Goal: Task Accomplishment & Management: Complete application form

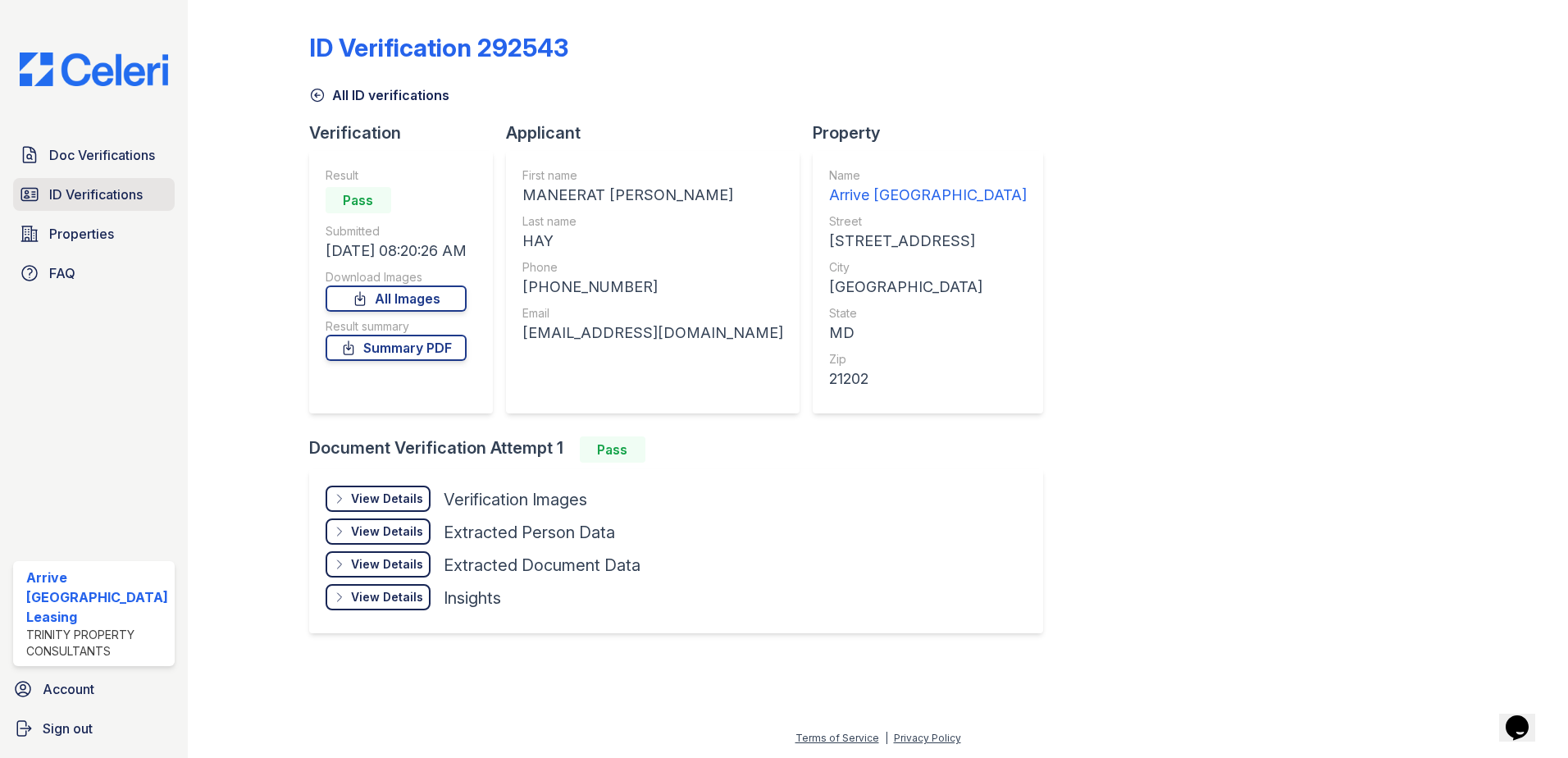
click at [111, 188] on span "ID Verifications" at bounding box center [96, 194] width 93 height 20
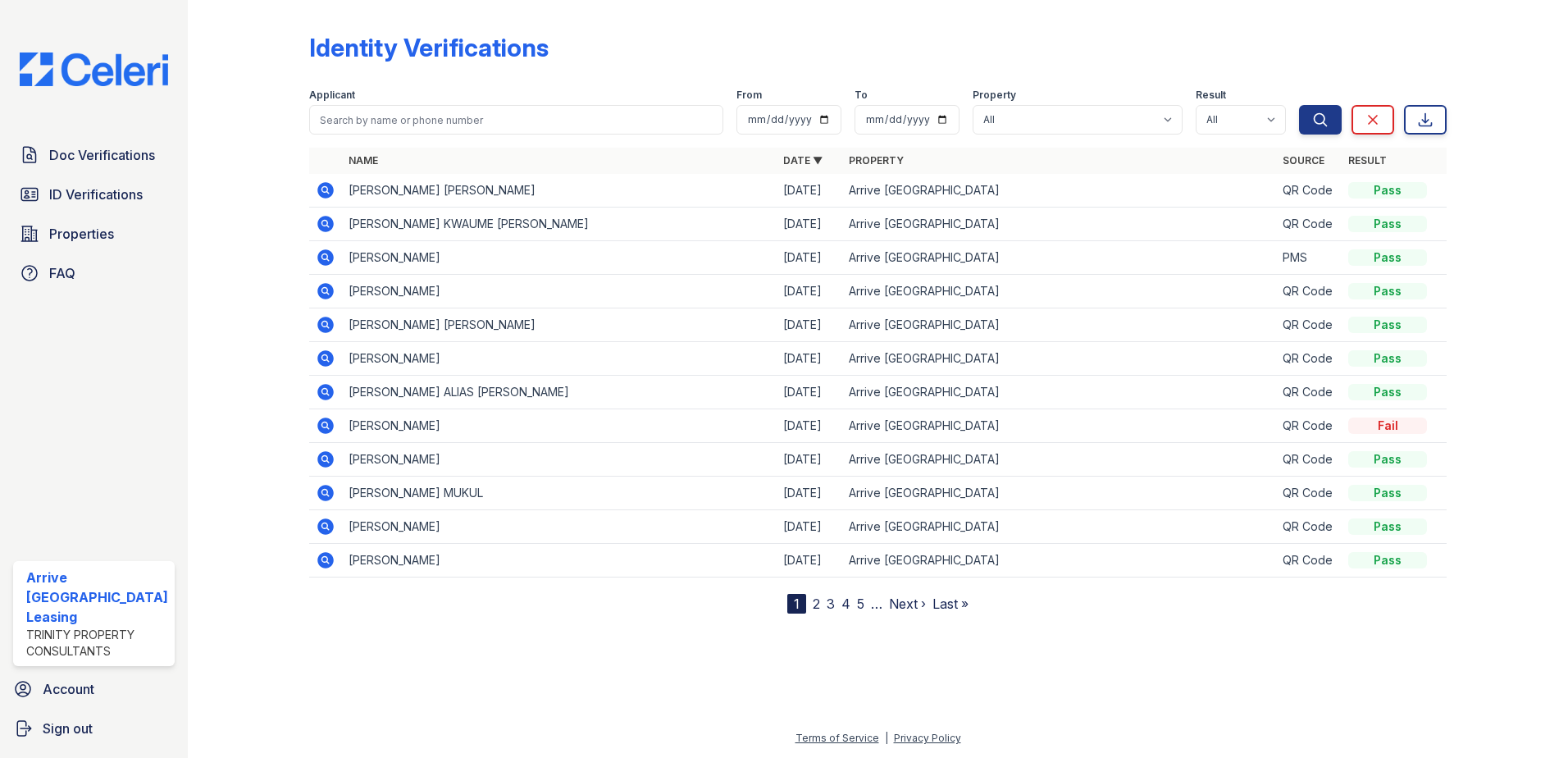
drag, startPoint x: 472, startPoint y: 158, endPoint x: 489, endPoint y: 140, distance: 24.8
click at [474, 157] on th "Name" at bounding box center [560, 161] width 435 height 26
click at [489, 139] on form "Applicant From To Property All Arrive Inner Harbor Result All Pass Fail Caution…" at bounding box center [878, 107] width 1138 height 65
drag, startPoint x: 501, startPoint y: 123, endPoint x: 155, endPoint y: 133, distance: 346.1
click at [486, 124] on input "search" at bounding box center [517, 120] width 415 height 30
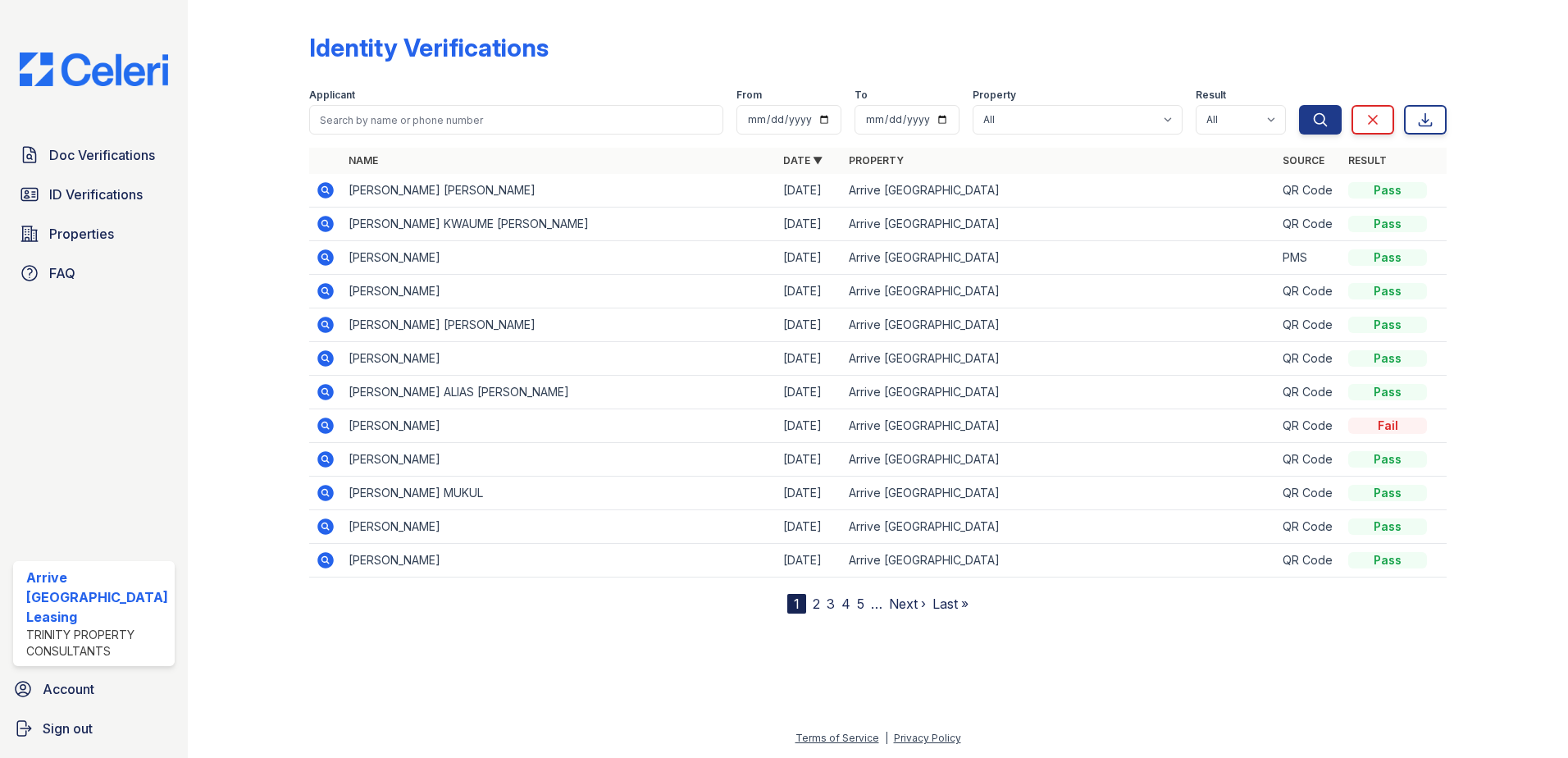
drag, startPoint x: 155, startPoint y: 134, endPoint x: 120, endPoint y: 151, distance: 38.9
click at [154, 135] on div "Doc Verifications ID Verifications Properties FAQ Arrive Inner Harbor Leasing T…" at bounding box center [93, 379] width 188 height 758
click at [122, 151] on span "Doc Verifications" at bounding box center [102, 155] width 106 height 20
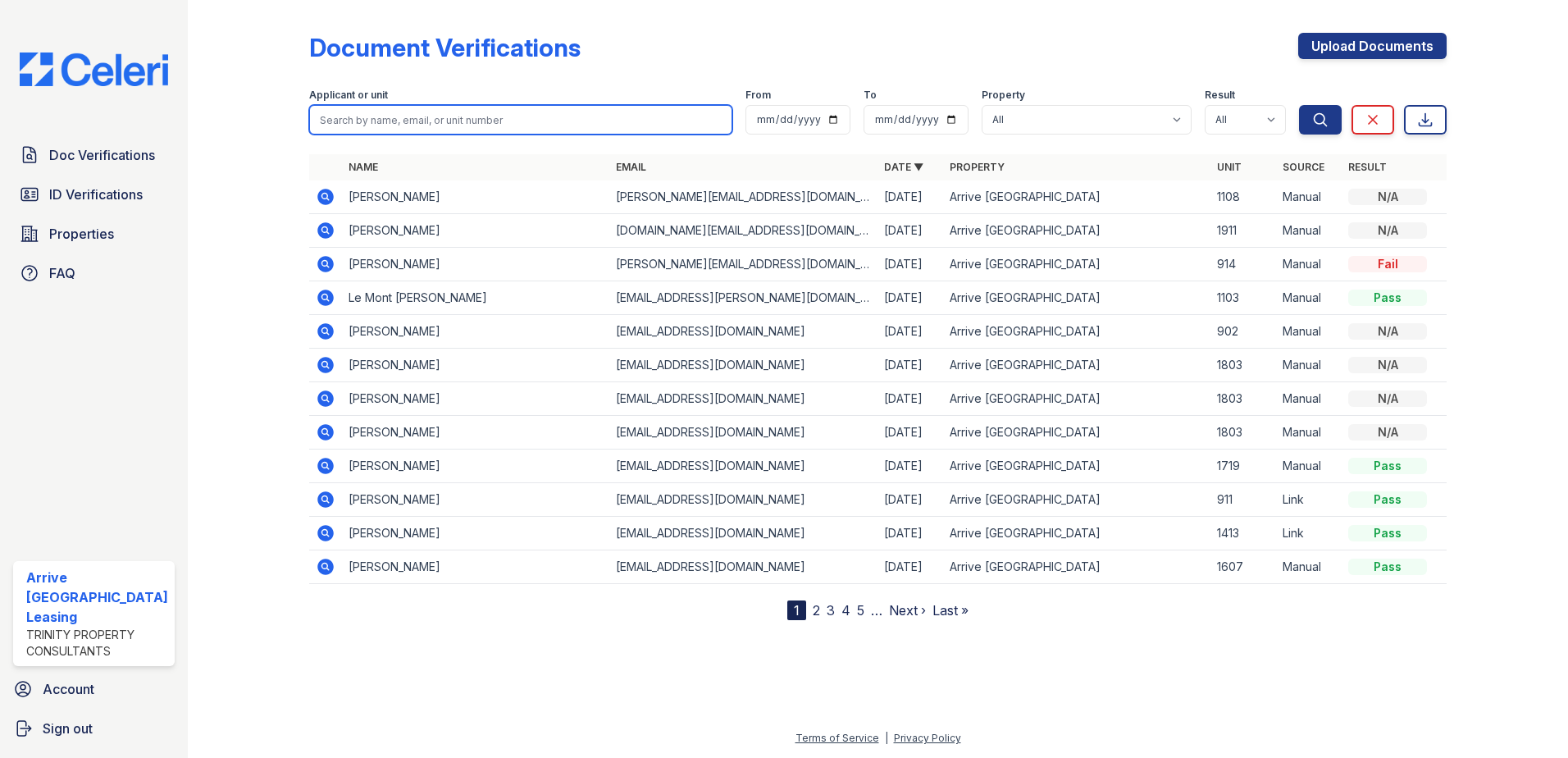
click at [491, 119] on form "Applicant or unit From To Property All Arrive [GEOGRAPHIC_DATA] Result All Pass…" at bounding box center [878, 107] width 1138 height 65
click at [479, 124] on input "search" at bounding box center [521, 120] width 424 height 30
type input "marisa sams"
click at [1299, 105] on button "Search" at bounding box center [1321, 120] width 43 height 30
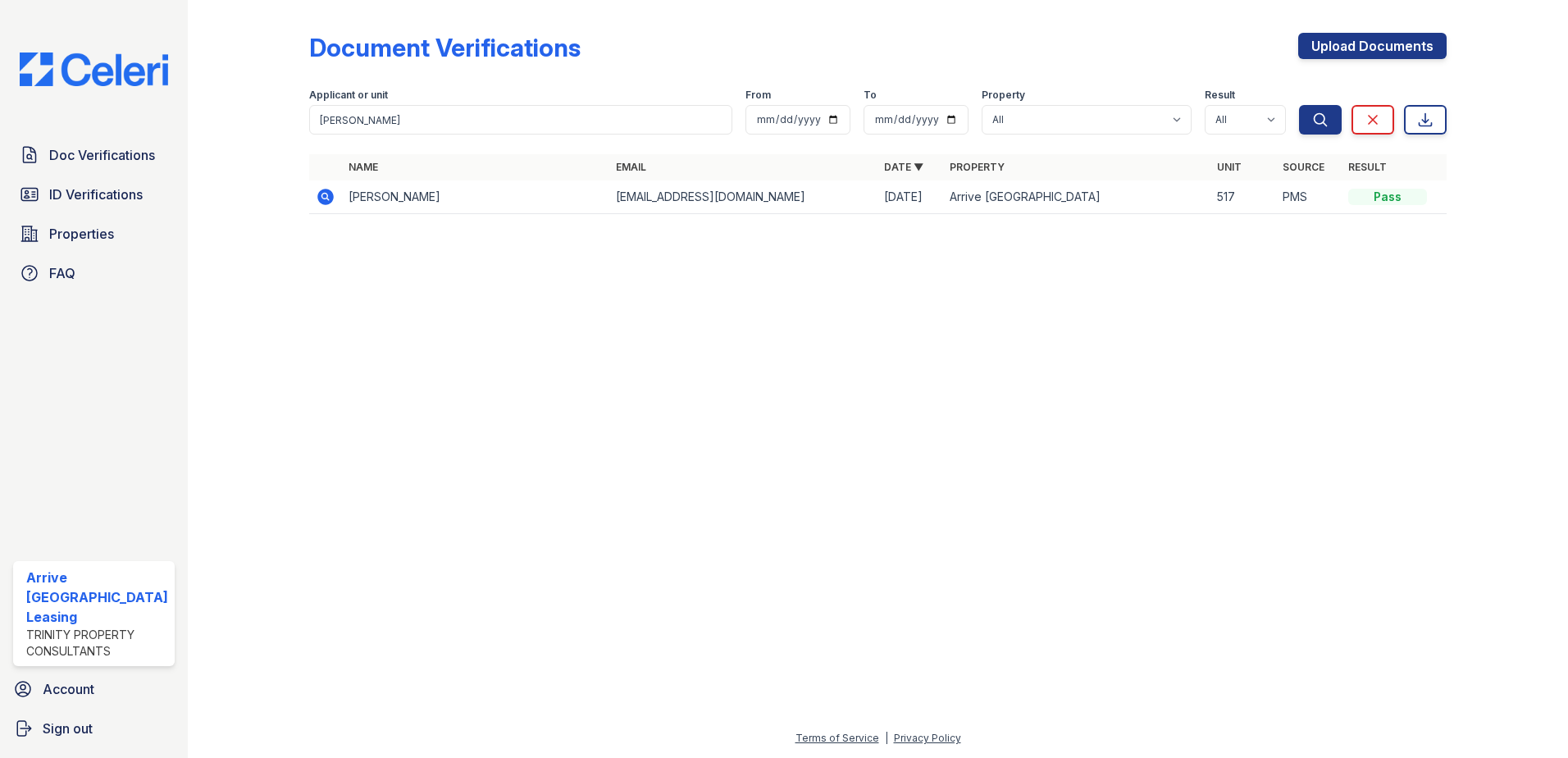
click at [326, 202] on icon at bounding box center [326, 197] width 17 height 17
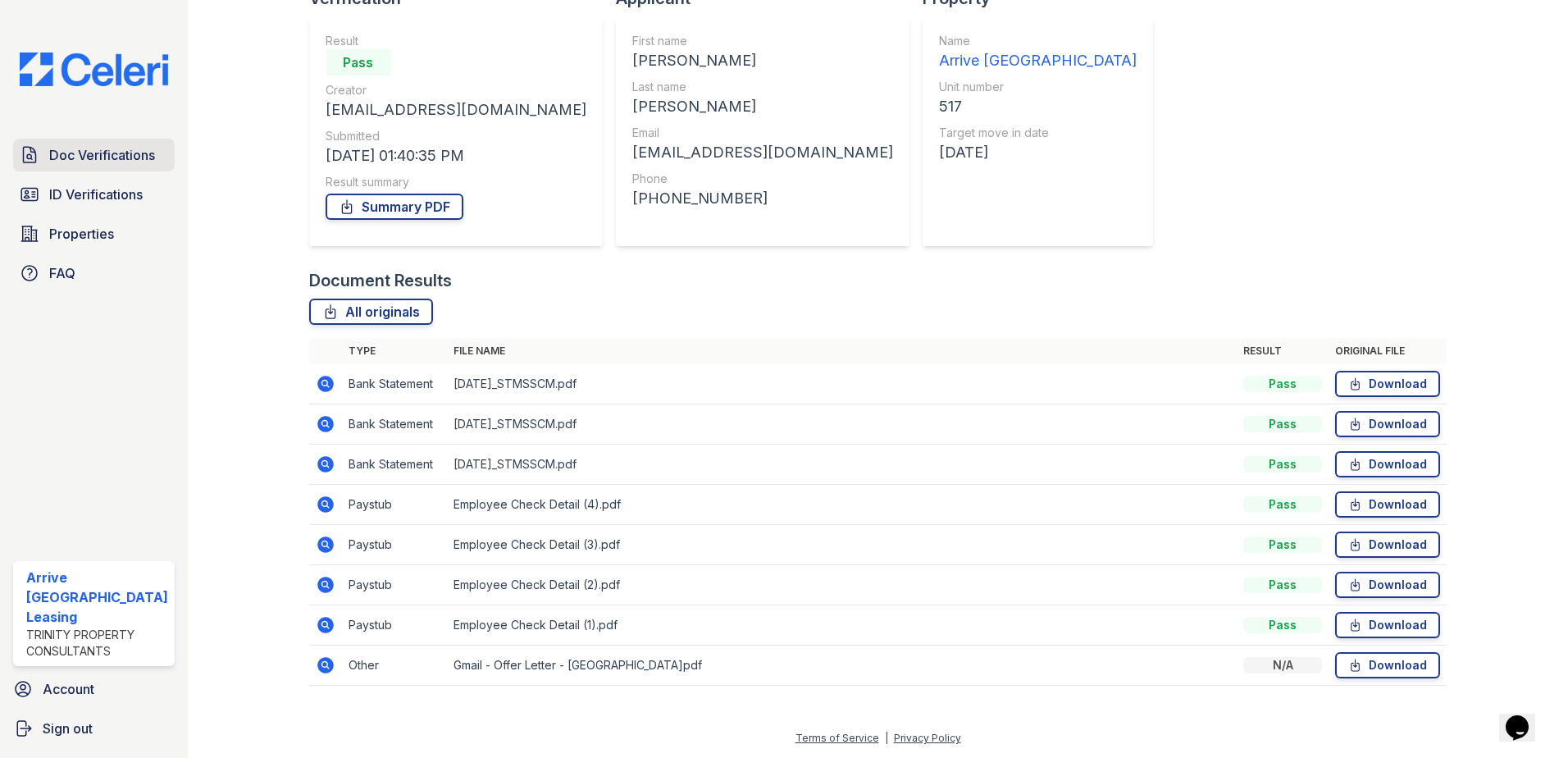
drag, startPoint x: 106, startPoint y: 209, endPoint x: 102, endPoint y: 170, distance: 39.2
click at [106, 209] on link "ID Verifications" at bounding box center [93, 194] width 161 height 33
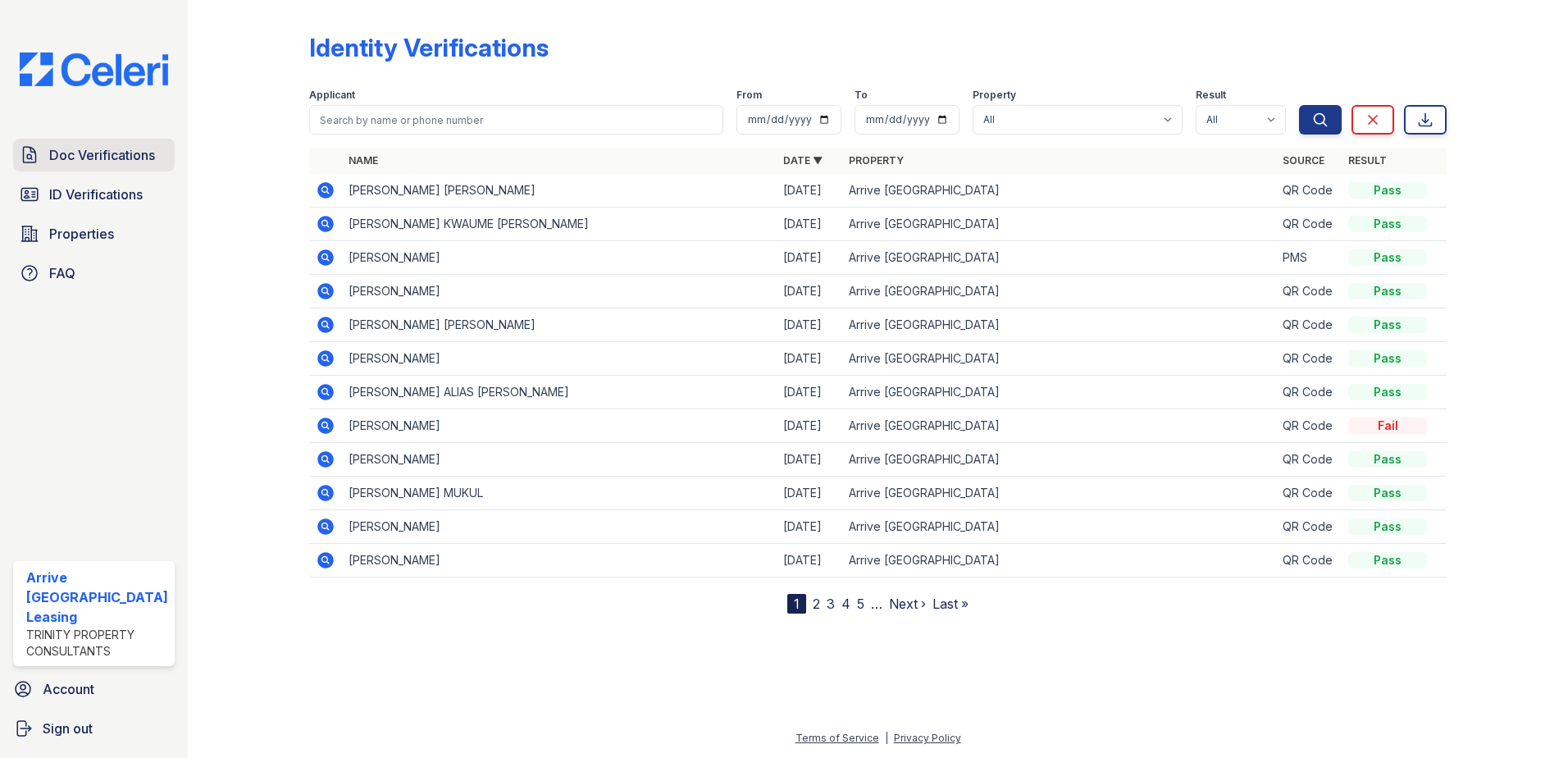
click at [117, 159] on span "Doc Verifications" at bounding box center [102, 155] width 106 height 20
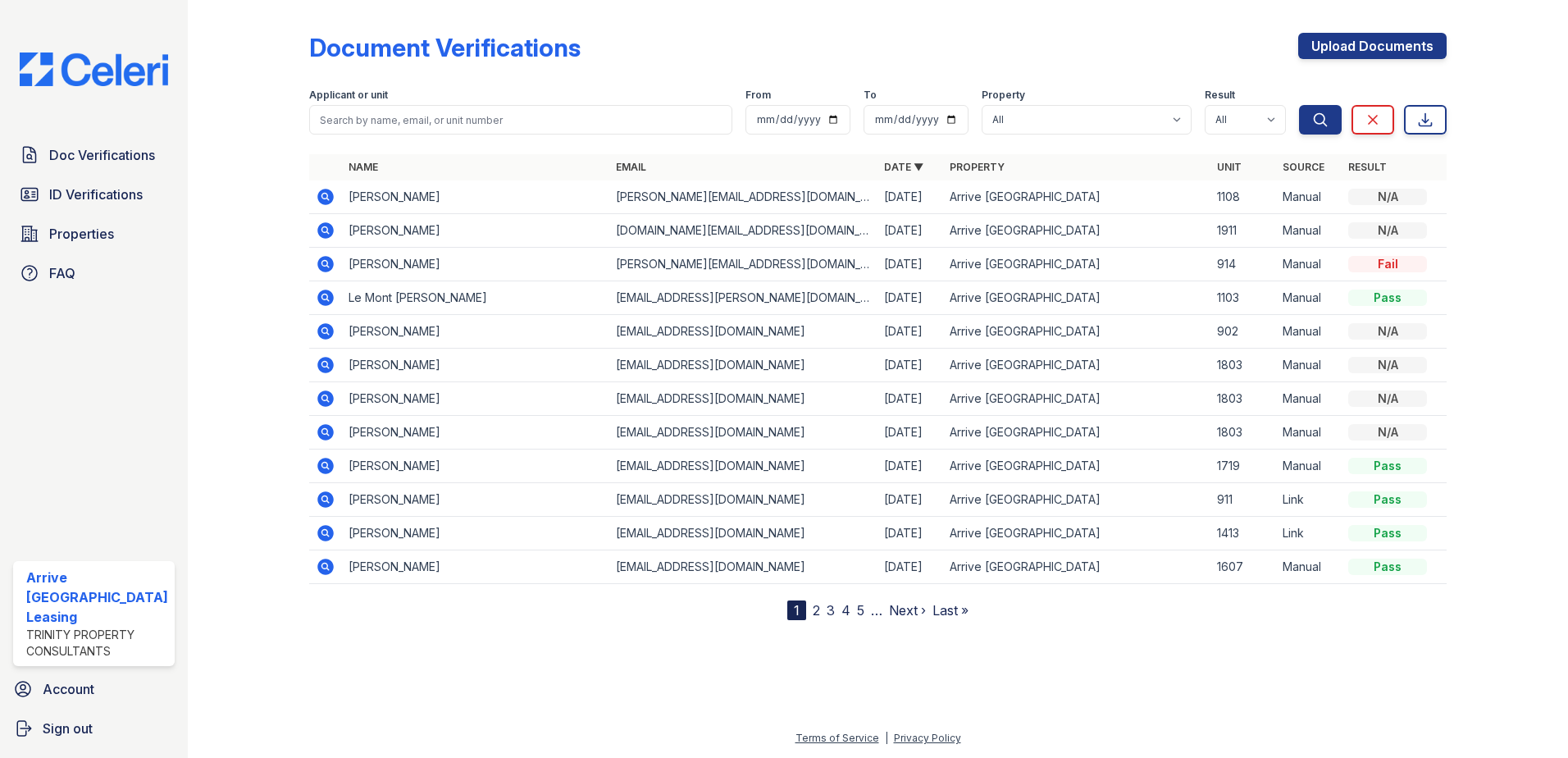
click at [364, 144] on div at bounding box center [878, 145] width 1138 height 7
click at [1404, 49] on link "Upload Documents" at bounding box center [1373, 46] width 149 height 26
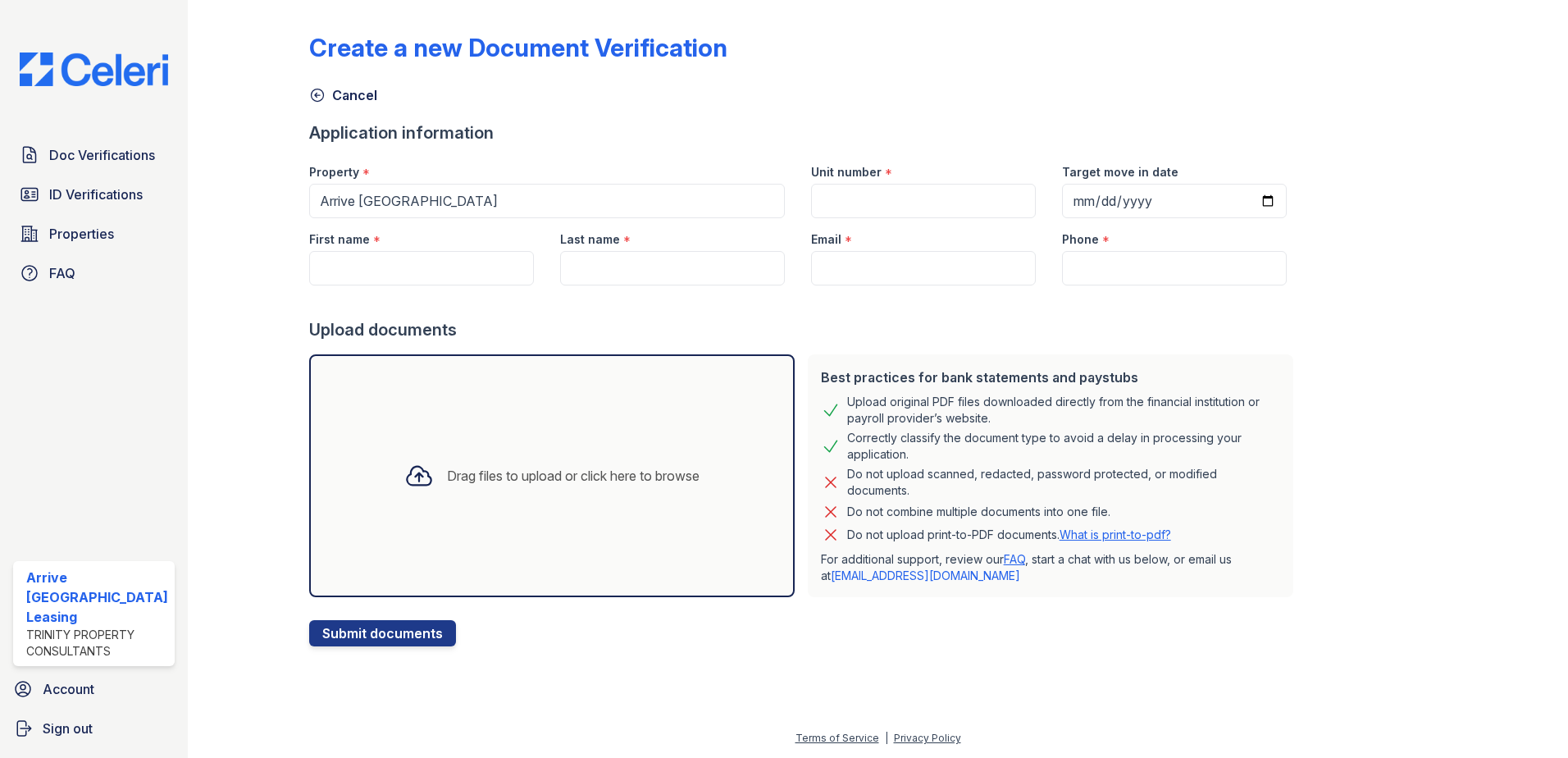
click at [520, 403] on div "Drag files to upload or click here to browse" at bounding box center [551, 476] width 485 height 243
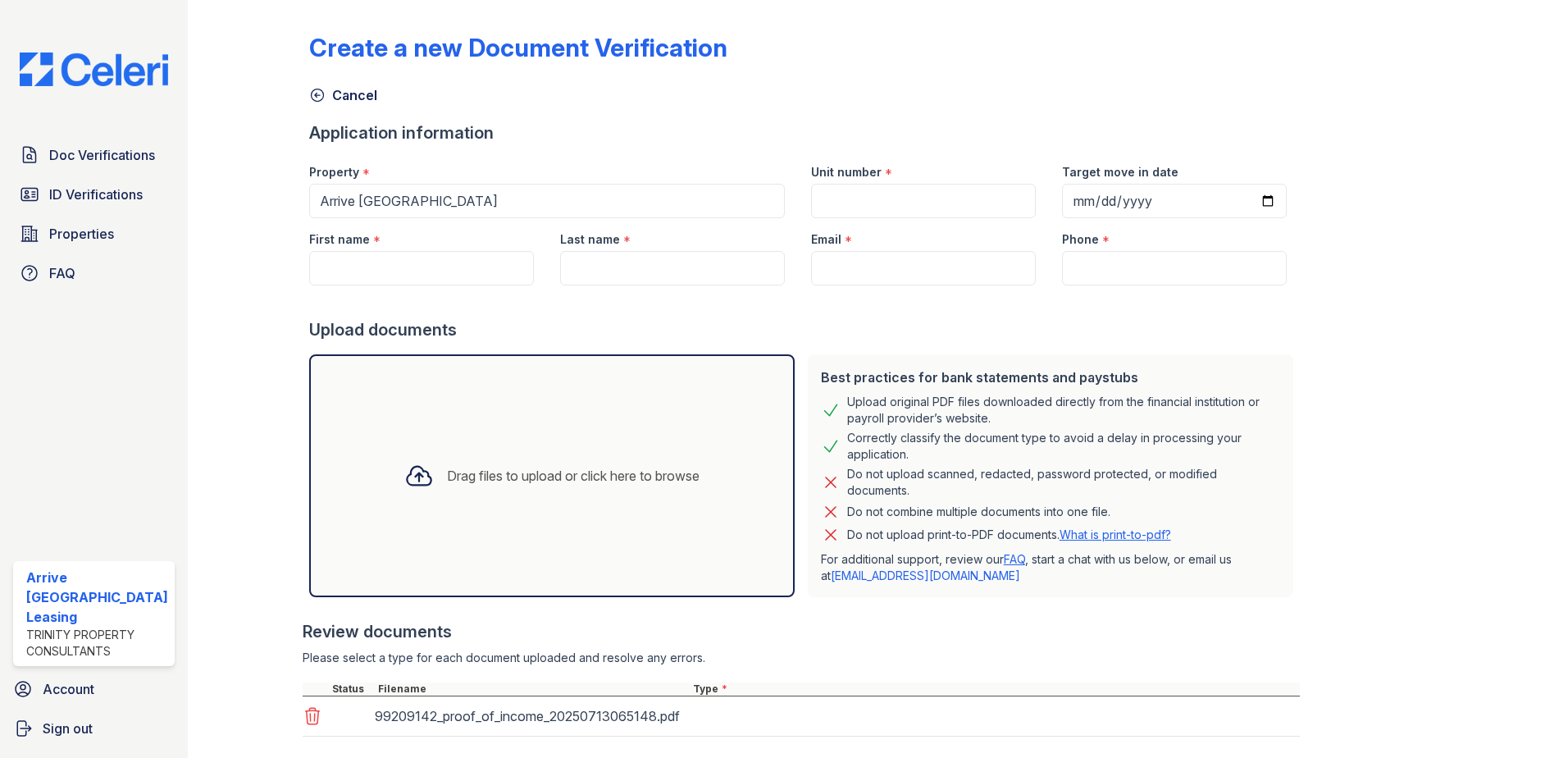
click at [391, 249] on div "First name *" at bounding box center [422, 235] width 225 height 33
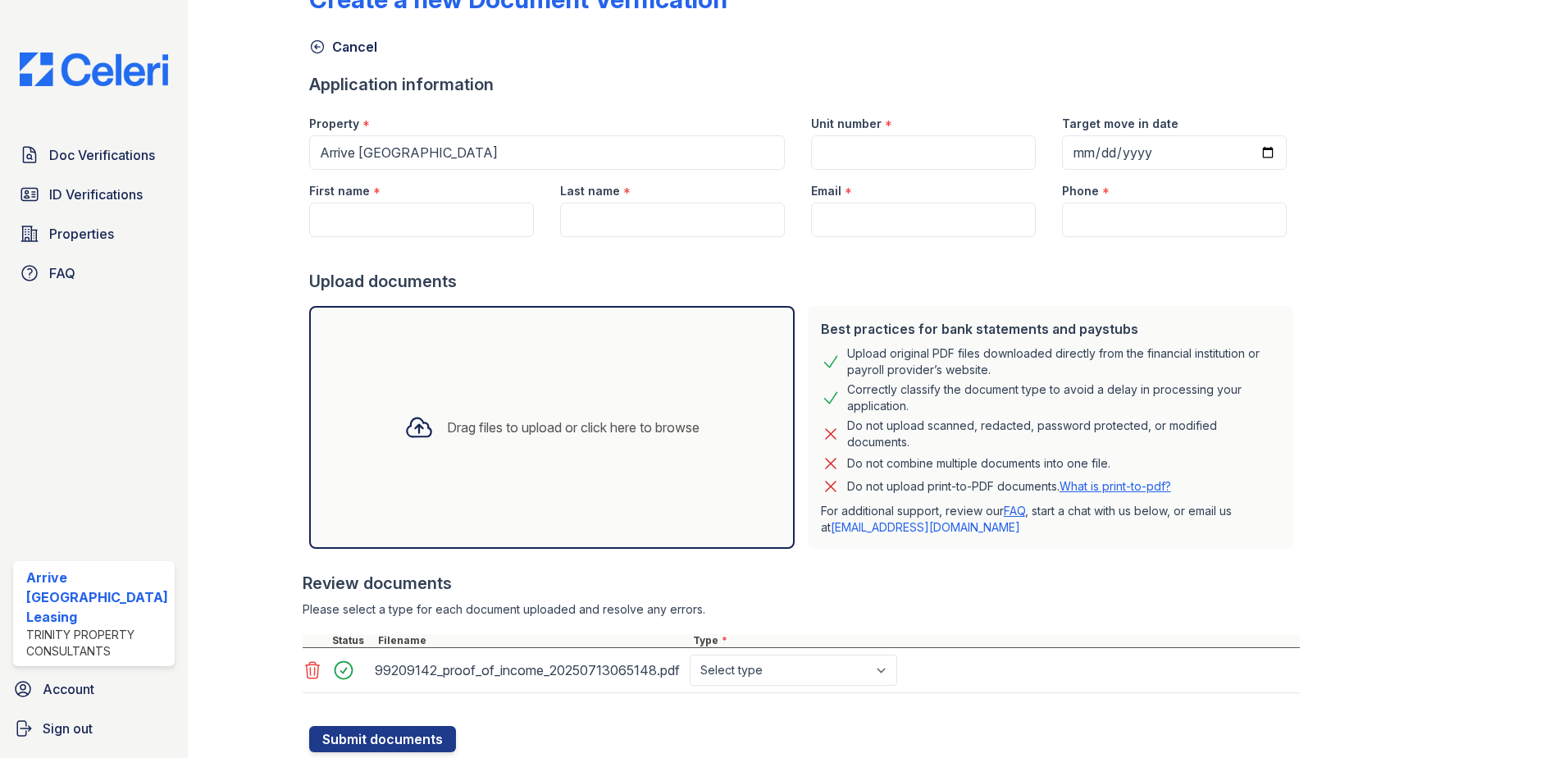
scroll to position [98, 0]
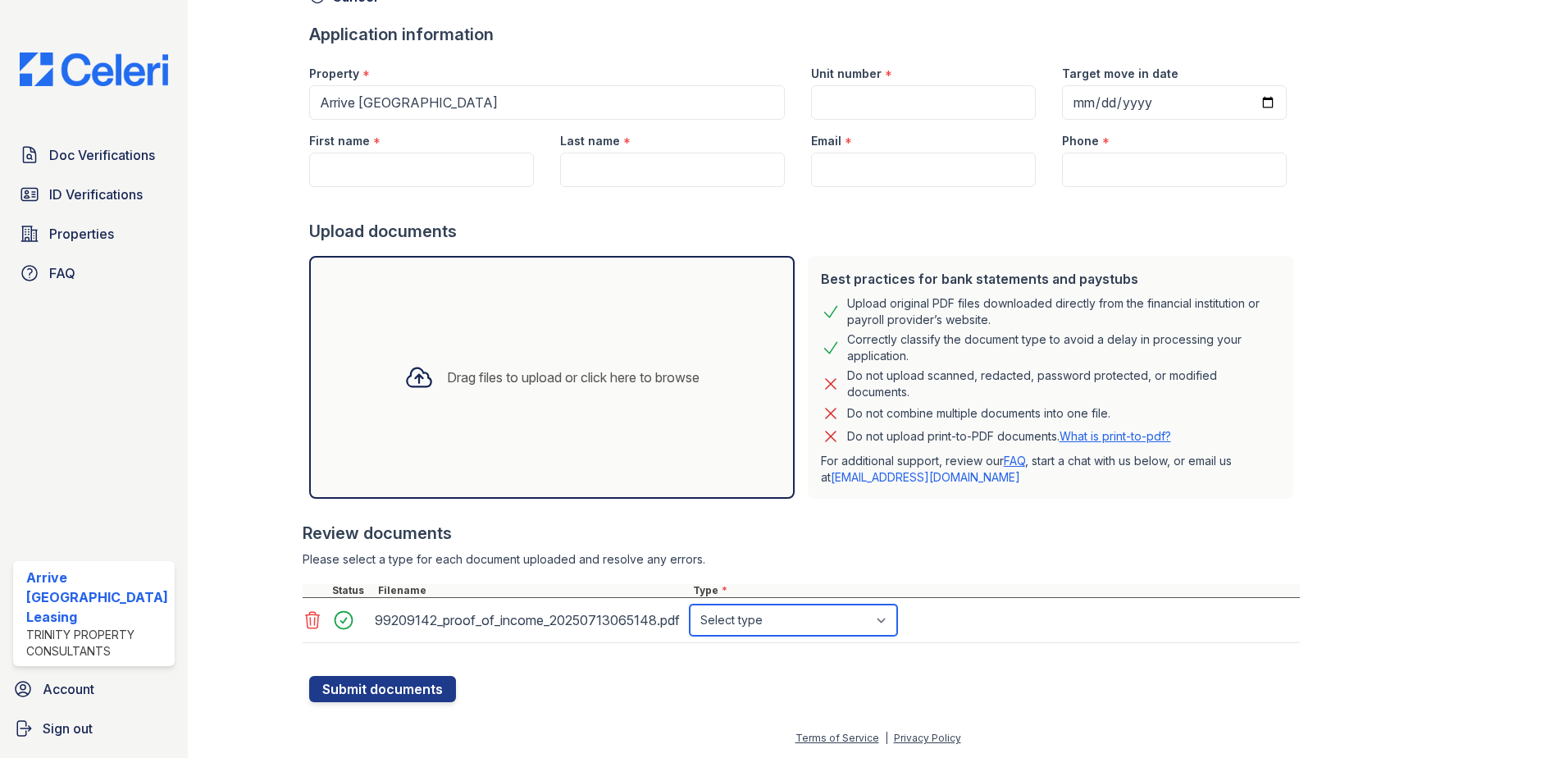
click at [870, 622] on select "Select type Paystub Bank Statement Offer Letter Tax Documents Benefit Award Let…" at bounding box center [794, 620] width 207 height 31
click at [851, 622] on select "Select type Paystub Bank Statement Offer Letter Tax Documents Benefit Award Let…" at bounding box center [794, 620] width 207 height 31
click at [690, 604] on select "Select type Paystub Bank Statement Offer Letter Tax Documents Benefit Award Let…" at bounding box center [794, 620] width 207 height 31
click at [809, 618] on select "Select type Paystub Bank Statement Offer Letter Tax Documents Benefit Award Let…" at bounding box center [794, 620] width 207 height 31
click at [690, 604] on select "Select type Paystub Bank Statement Offer Letter Tax Documents Benefit Award Let…" at bounding box center [794, 620] width 207 height 31
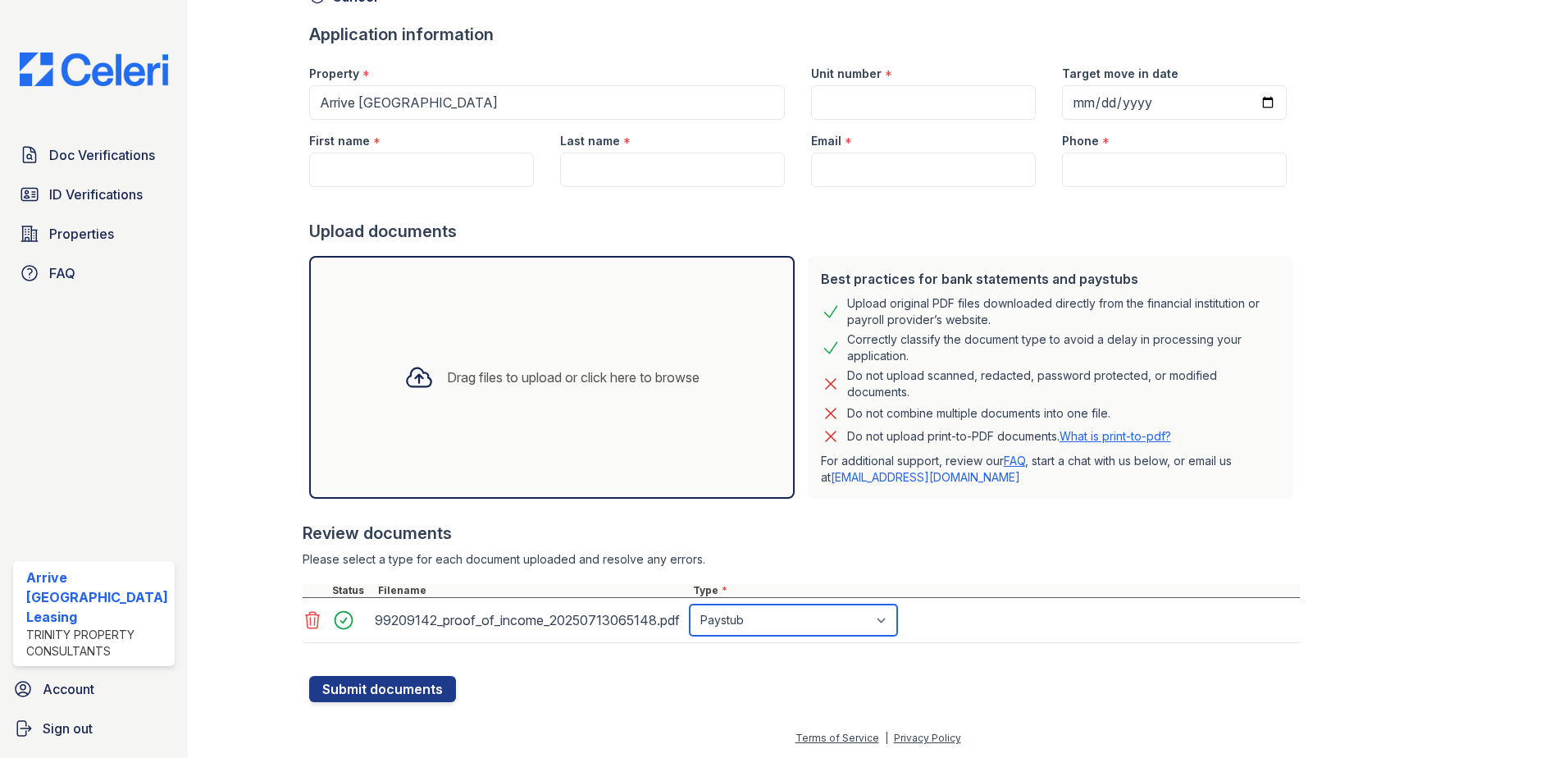
click at [779, 618] on select "Select type Paystub Bank Statement Offer Letter Tax Documents Benefit Award Let…" at bounding box center [794, 620] width 207 height 31
select select "other"
click at [690, 604] on select "Select type Paystub Bank Statement Offer Letter Tax Documents Benefit Award Let…" at bounding box center [794, 620] width 207 height 31
click at [374, 180] on input "First name" at bounding box center [422, 170] width 225 height 35
click at [371, 177] on input "First name" at bounding box center [422, 170] width 225 height 35
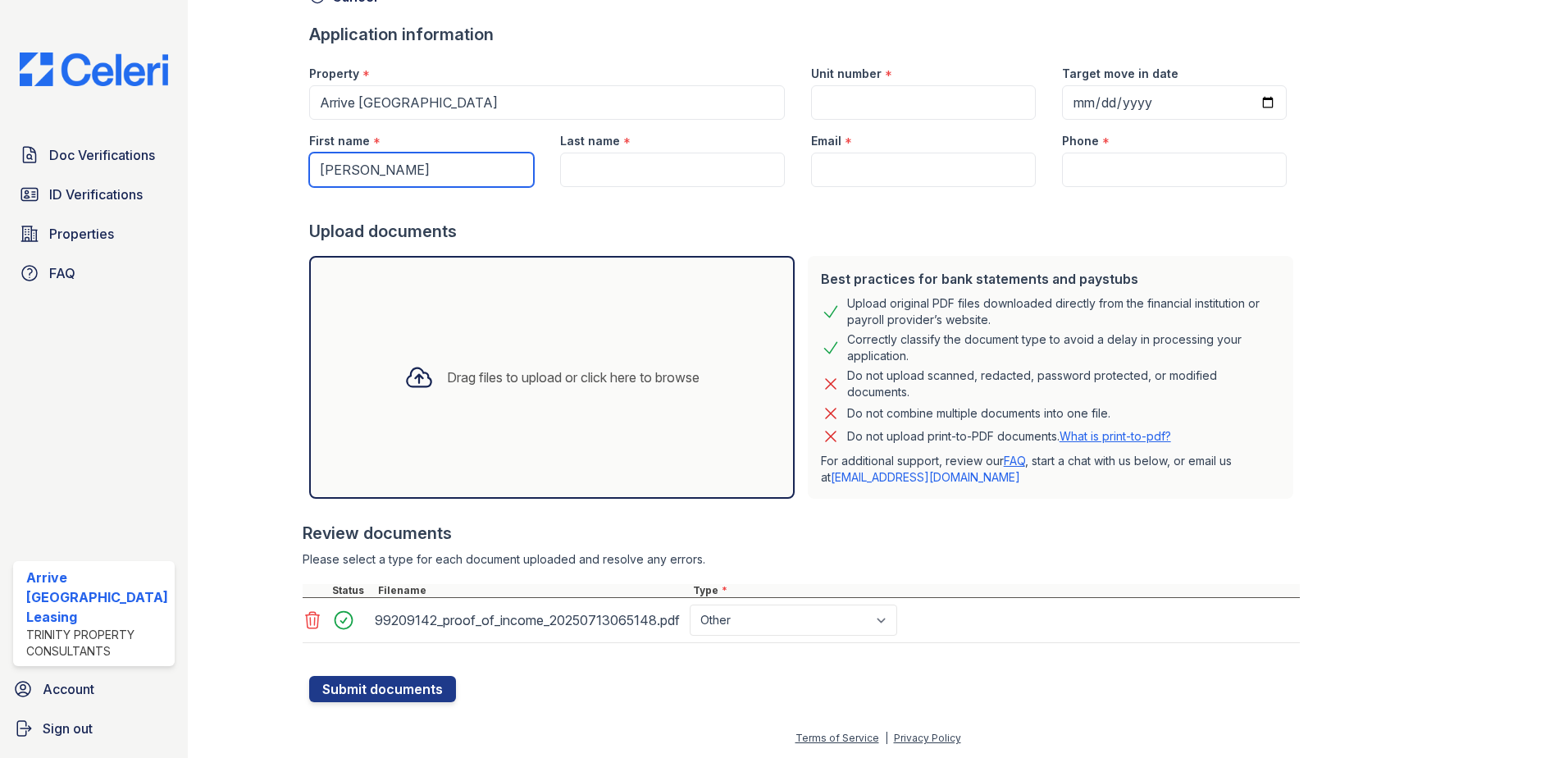
type input "Manreet"
drag, startPoint x: 627, startPoint y: 134, endPoint x: 632, endPoint y: 176, distance: 42.3
click at [630, 157] on div "Last name *" at bounding box center [673, 153] width 251 height 67
click at [637, 177] on input "Last name" at bounding box center [673, 170] width 225 height 35
type input "Hay"
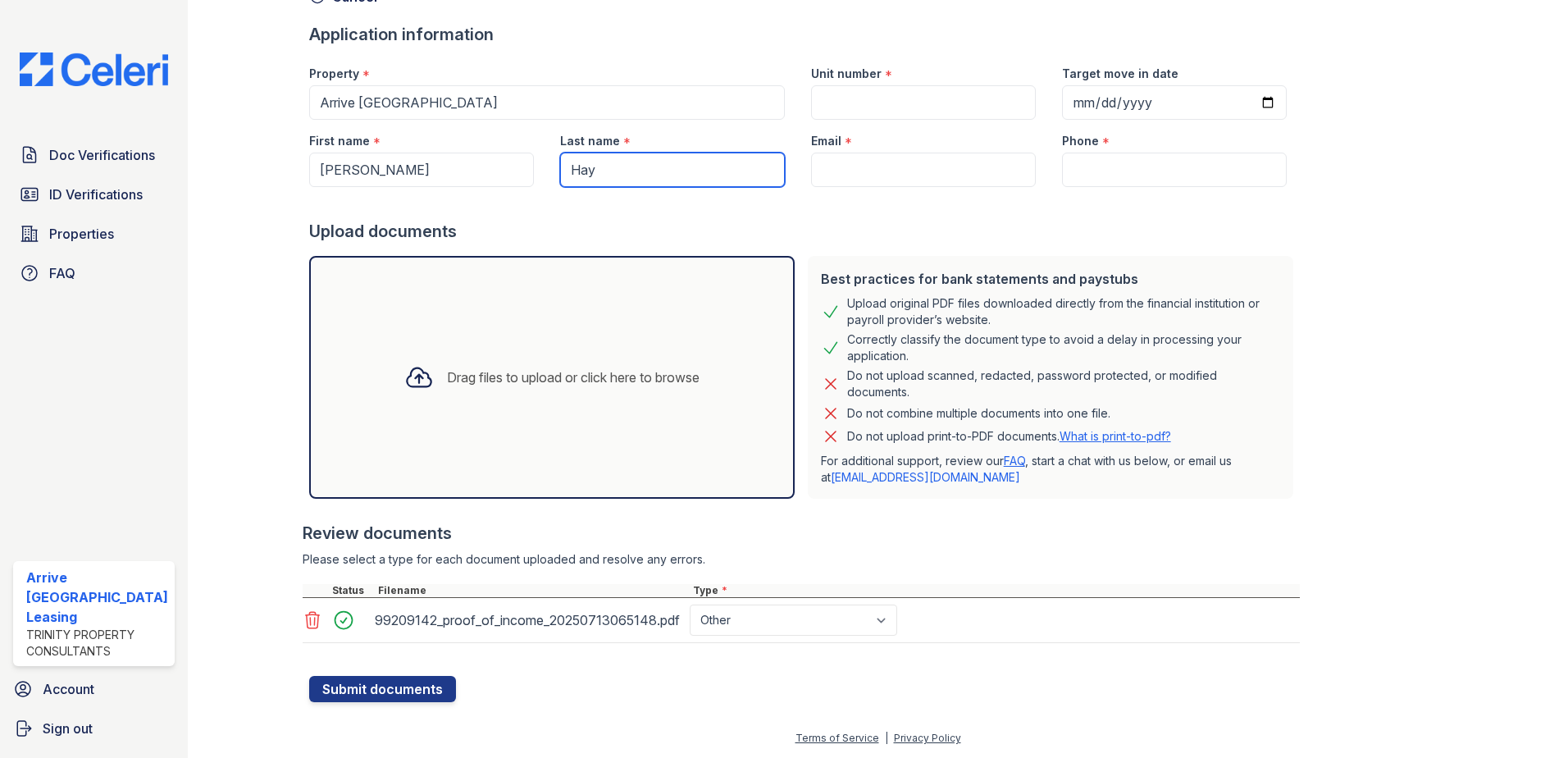
type input "bretthay.art@gmail.com"
type input "6672983140"
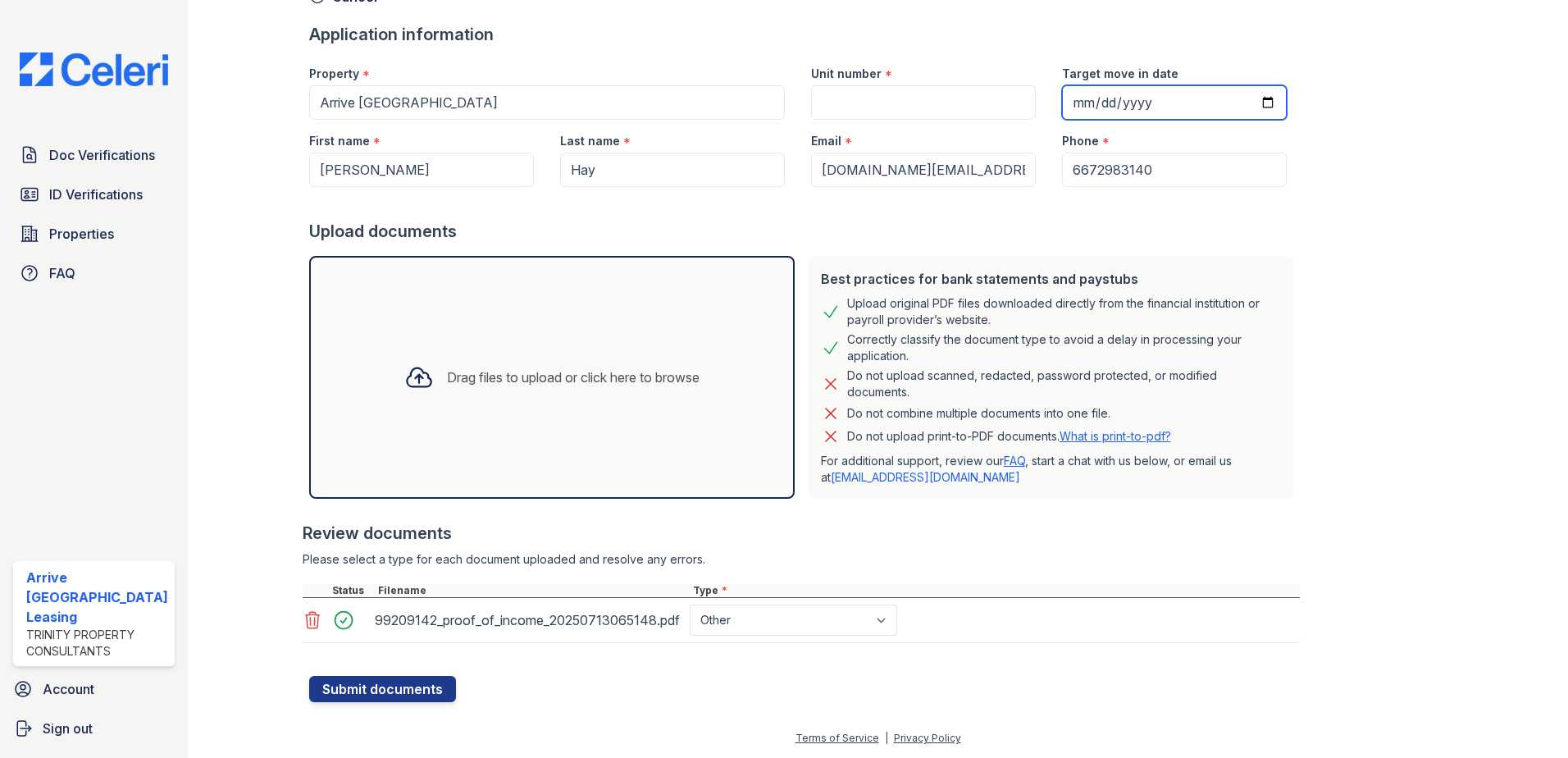
click at [1243, 102] on input "Target move in date" at bounding box center [1175, 102] width 225 height 35
type input "2025-08-30"
click at [1010, 102] on input "Unit number" at bounding box center [923, 102] width 225 height 35
click at [1008, 103] on input "Unit number" at bounding box center [923, 102] width 225 height 35
type input "11"
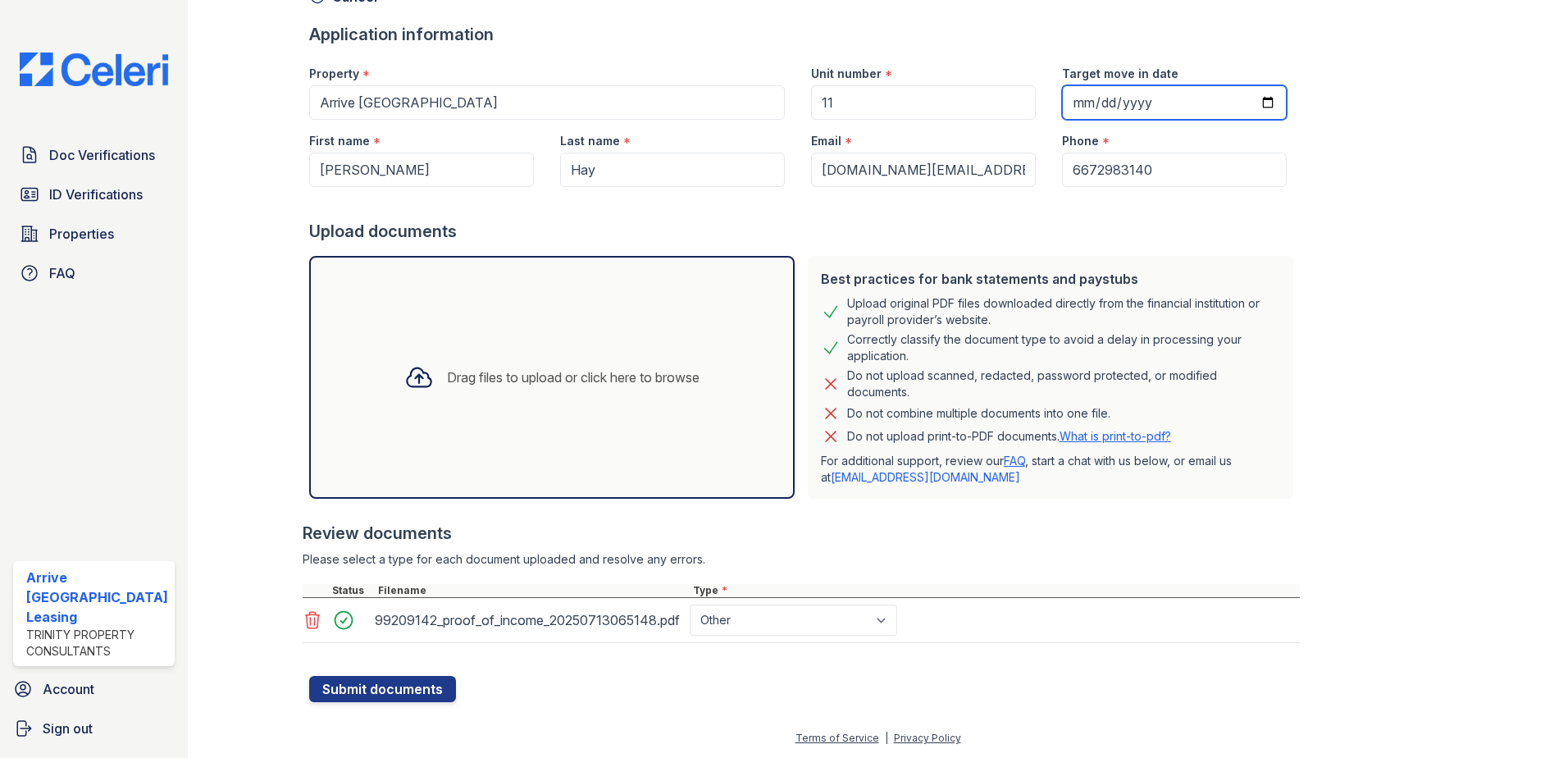
drag, startPoint x: 1243, startPoint y: 99, endPoint x: 1244, endPoint y: 161, distance: 62.0
click at [1244, 99] on input "2025-08-30" at bounding box center [1175, 102] width 225 height 35
type input "2025-08-16"
drag, startPoint x: 960, startPoint y: 126, endPoint x: 952, endPoint y: 108, distance: 19.7
click at [960, 124] on div "Email *" at bounding box center [923, 136] width 225 height 33
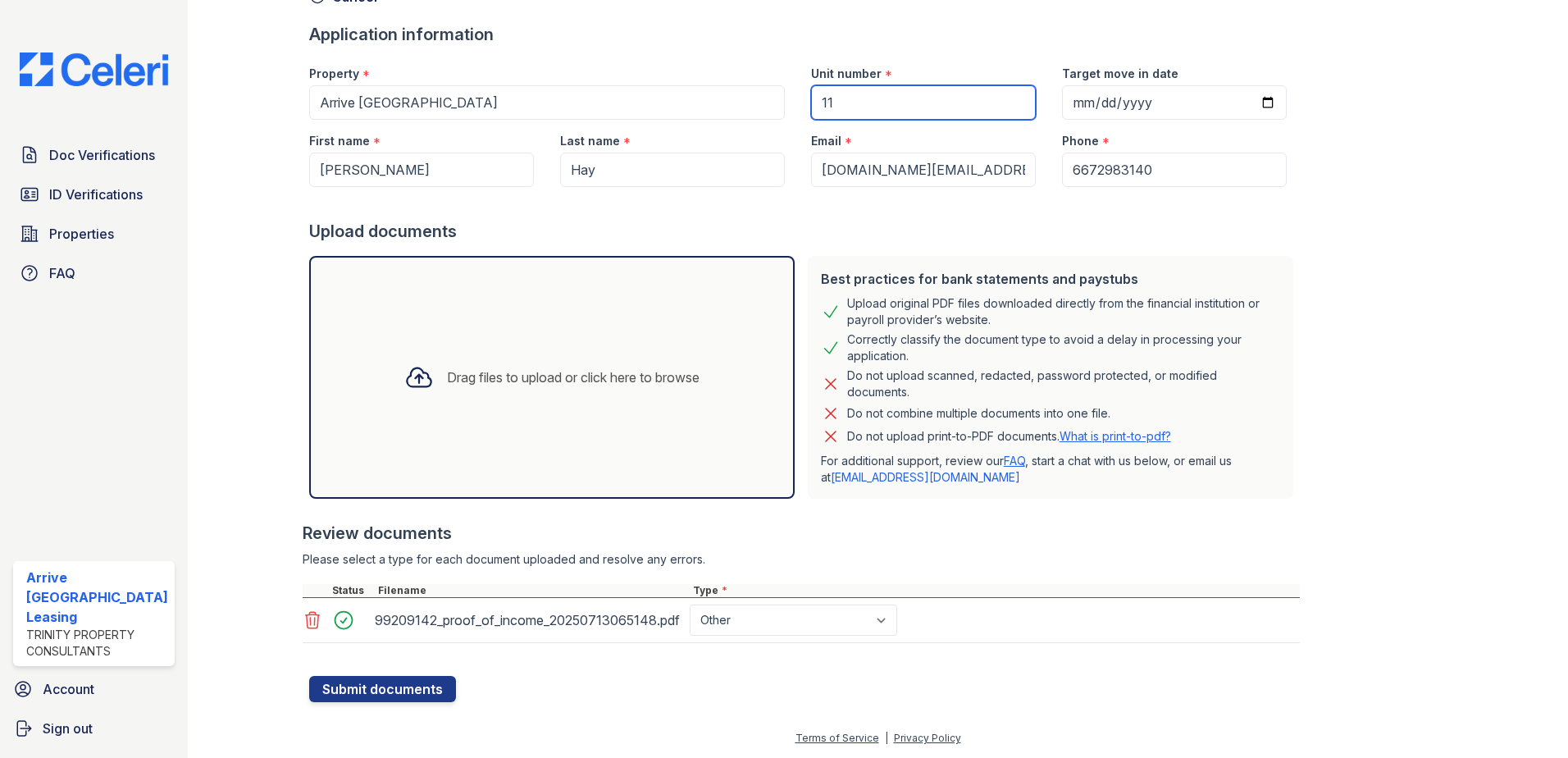
click at [951, 108] on input "11" at bounding box center [923, 102] width 225 height 35
type input "1"
type input "1911"
click at [391, 695] on button "Submit documents" at bounding box center [383, 689] width 147 height 26
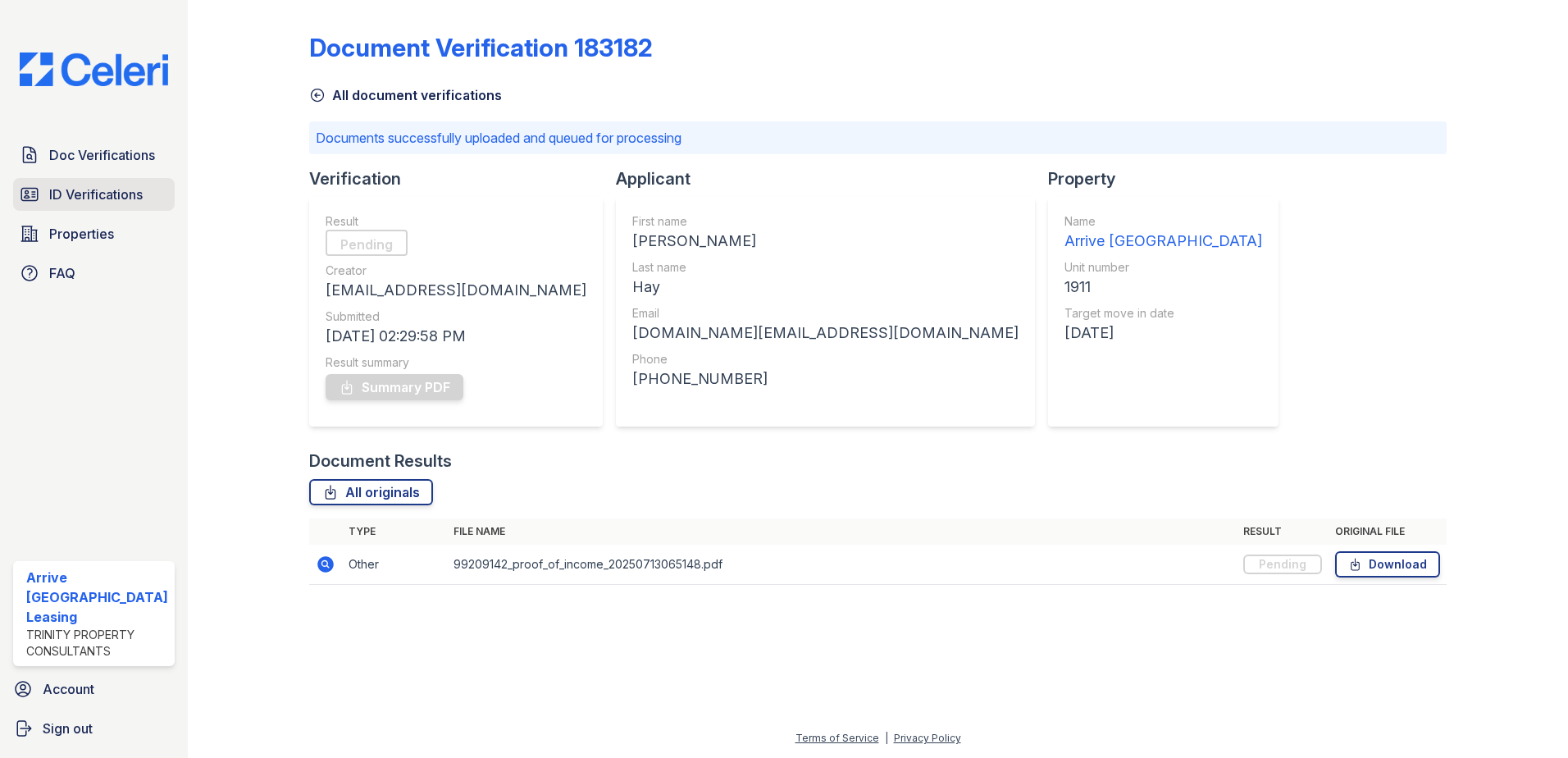
click at [123, 193] on span "ID Verifications" at bounding box center [96, 194] width 93 height 20
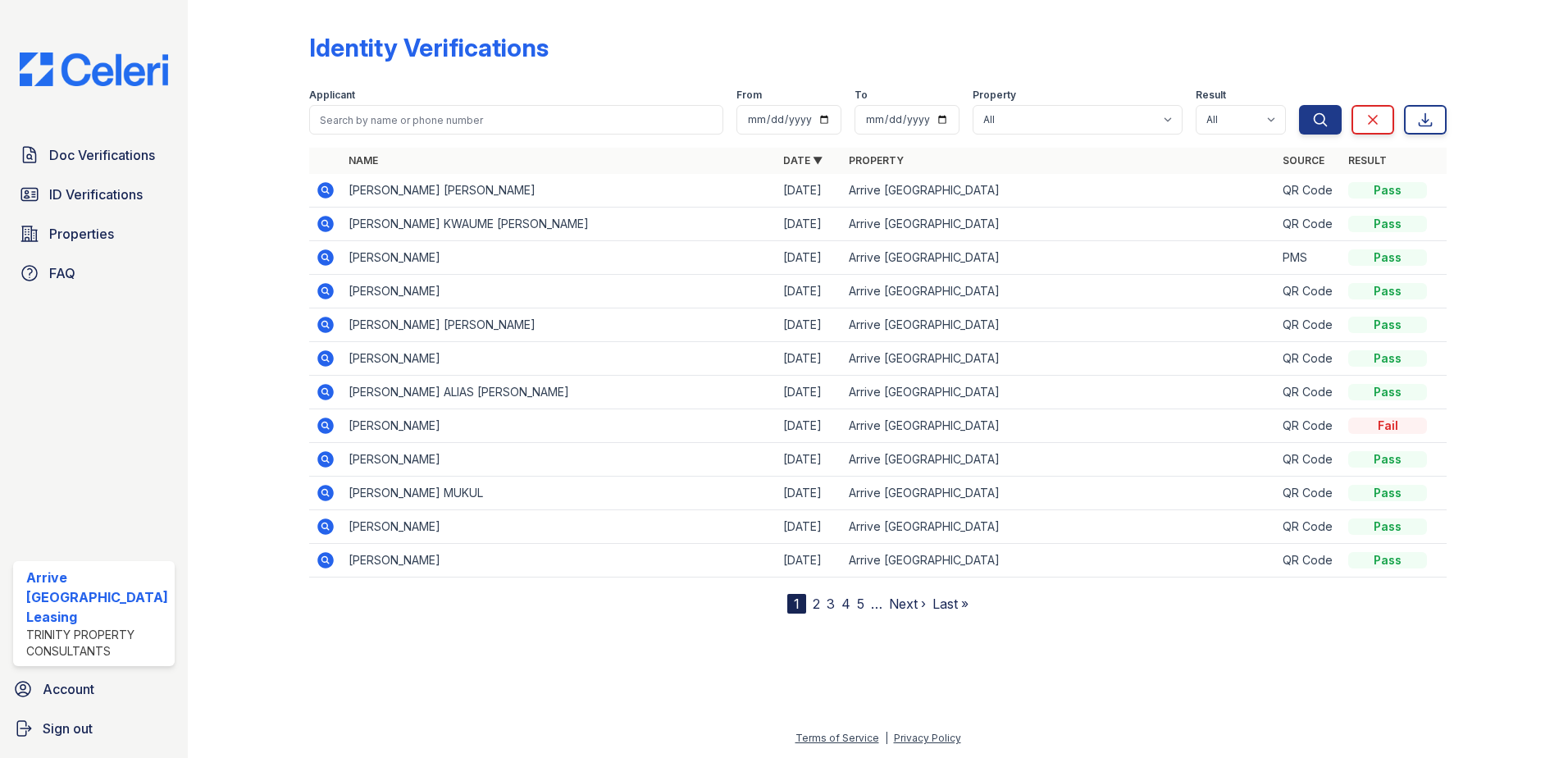
click at [117, 152] on span "Doc Verifications" at bounding box center [102, 155] width 106 height 20
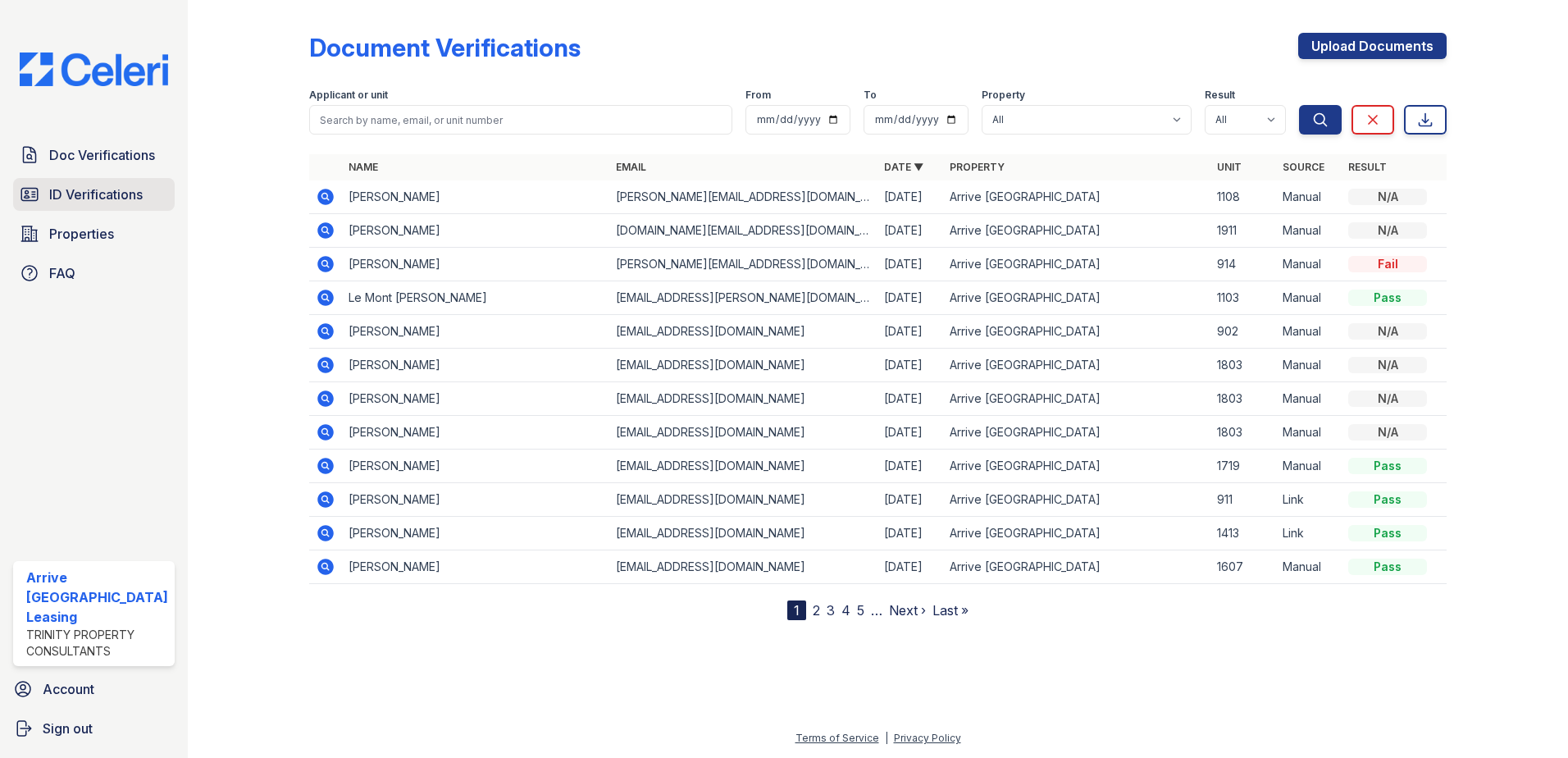
drag, startPoint x: 112, startPoint y: 183, endPoint x: 114, endPoint y: 207, distance: 24.1
click at [114, 207] on link "ID Verifications" at bounding box center [93, 194] width 161 height 33
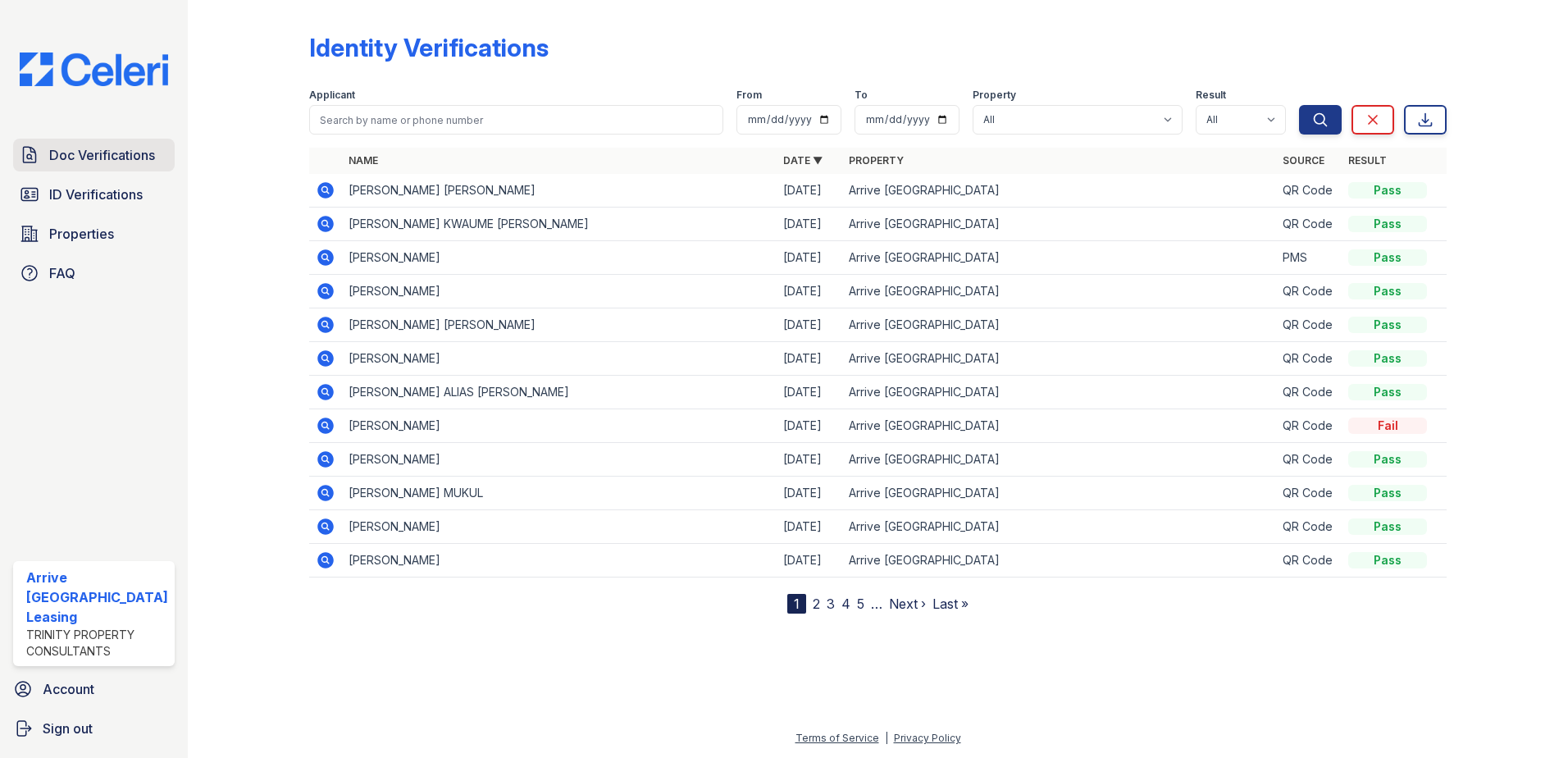
click at [106, 162] on span "Doc Verifications" at bounding box center [102, 155] width 106 height 20
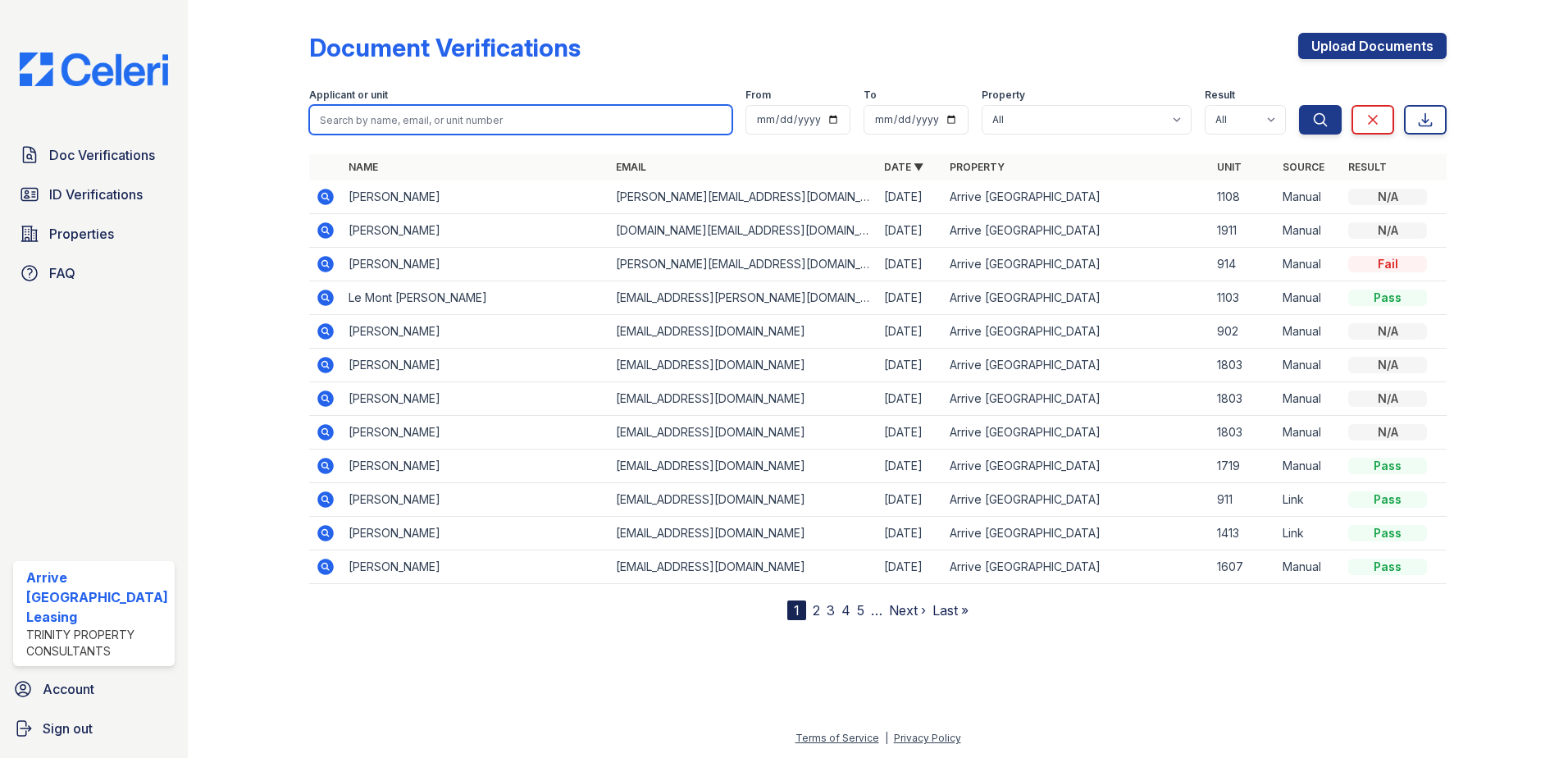
click at [640, 110] on input "search" at bounding box center [521, 120] width 424 height 30
click at [637, 116] on input "search" at bounding box center [521, 120] width 424 height 30
type input "jir"
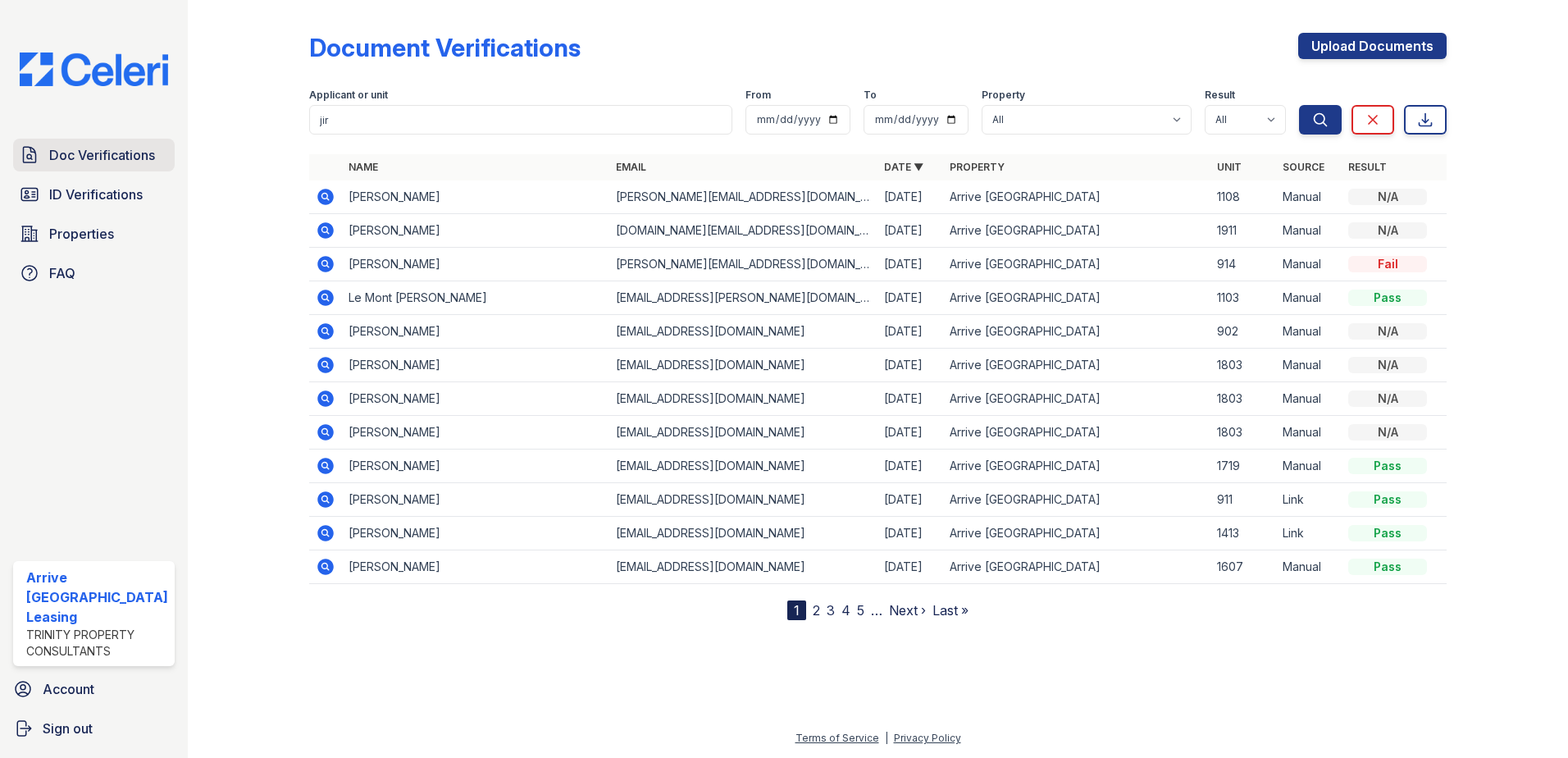
click at [131, 161] on span "Doc Verifications" at bounding box center [102, 155] width 106 height 20
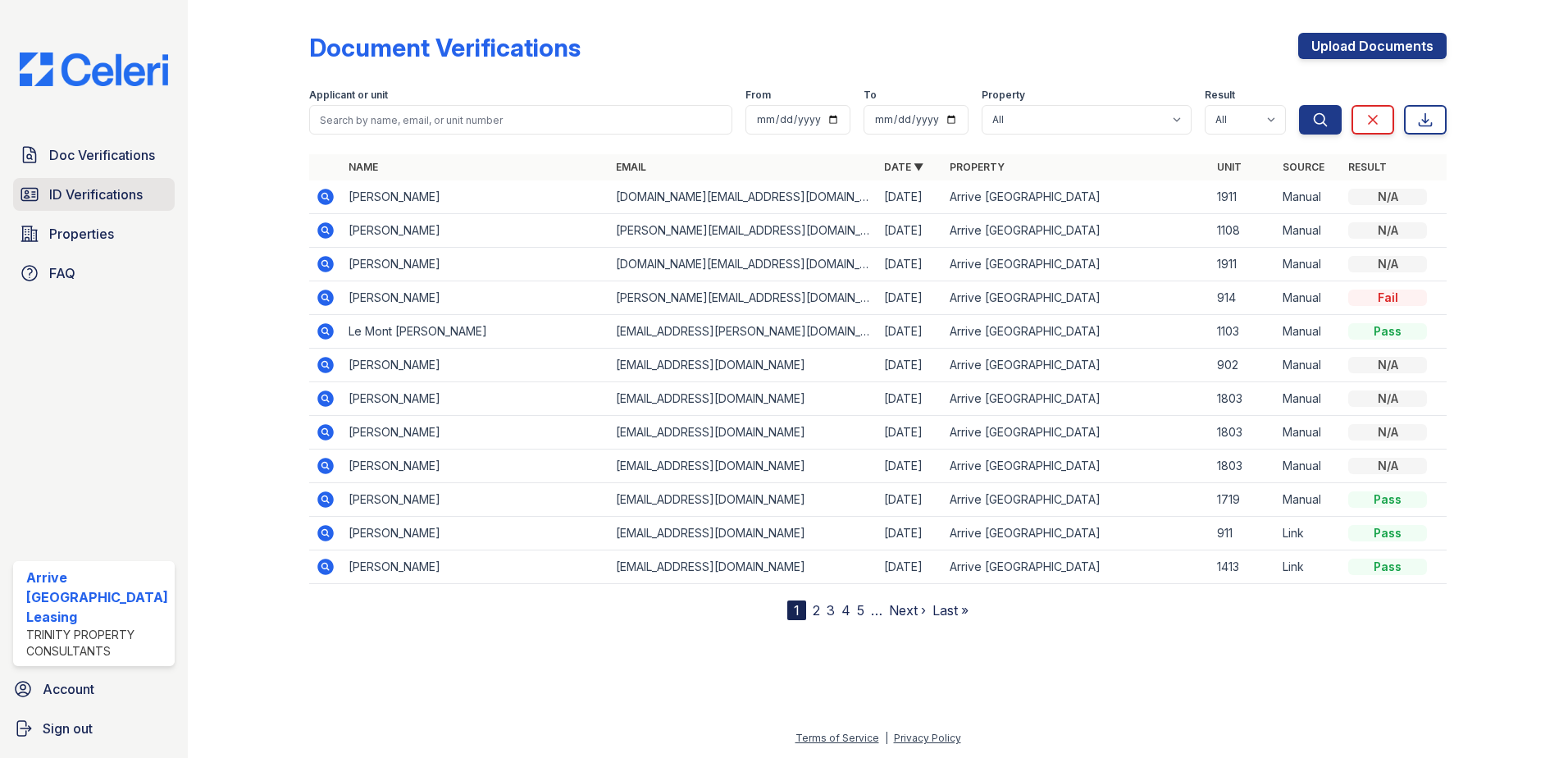
click at [116, 188] on span "ID Verifications" at bounding box center [96, 194] width 93 height 20
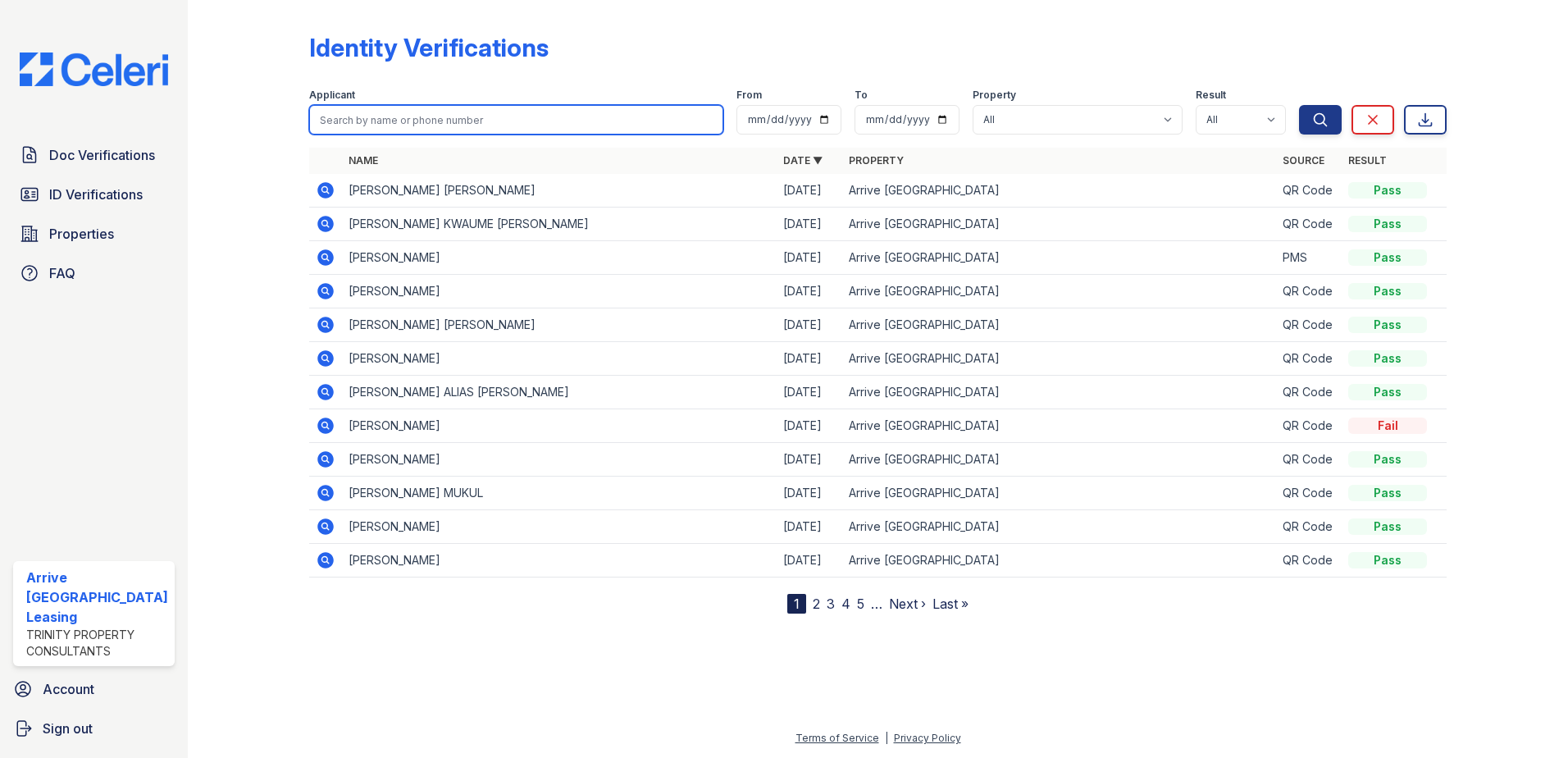
click at [496, 119] on input "search" at bounding box center [517, 120] width 415 height 30
type input "jiro batt"
click at [1299, 105] on button "Search" at bounding box center [1321, 120] width 43 height 30
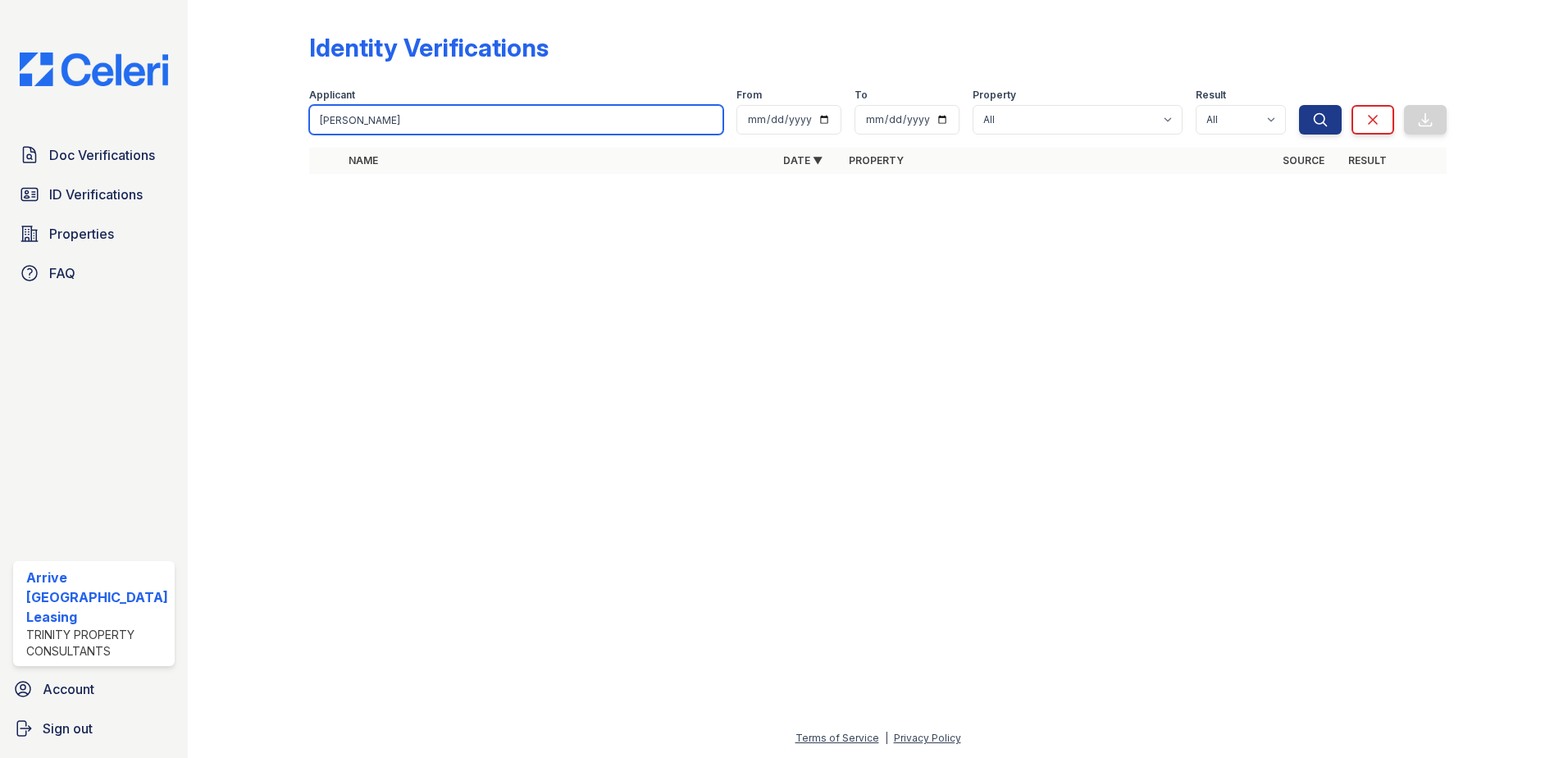
click at [367, 122] on input "jiro batt" at bounding box center [517, 120] width 415 height 30
drag, startPoint x: 367, startPoint y: 122, endPoint x: 339, endPoint y: 123, distance: 28.0
click at [339, 123] on input "jiro batt" at bounding box center [517, 120] width 415 height 30
type input "jiro"
click at [1299, 105] on button "Search" at bounding box center [1321, 120] width 43 height 30
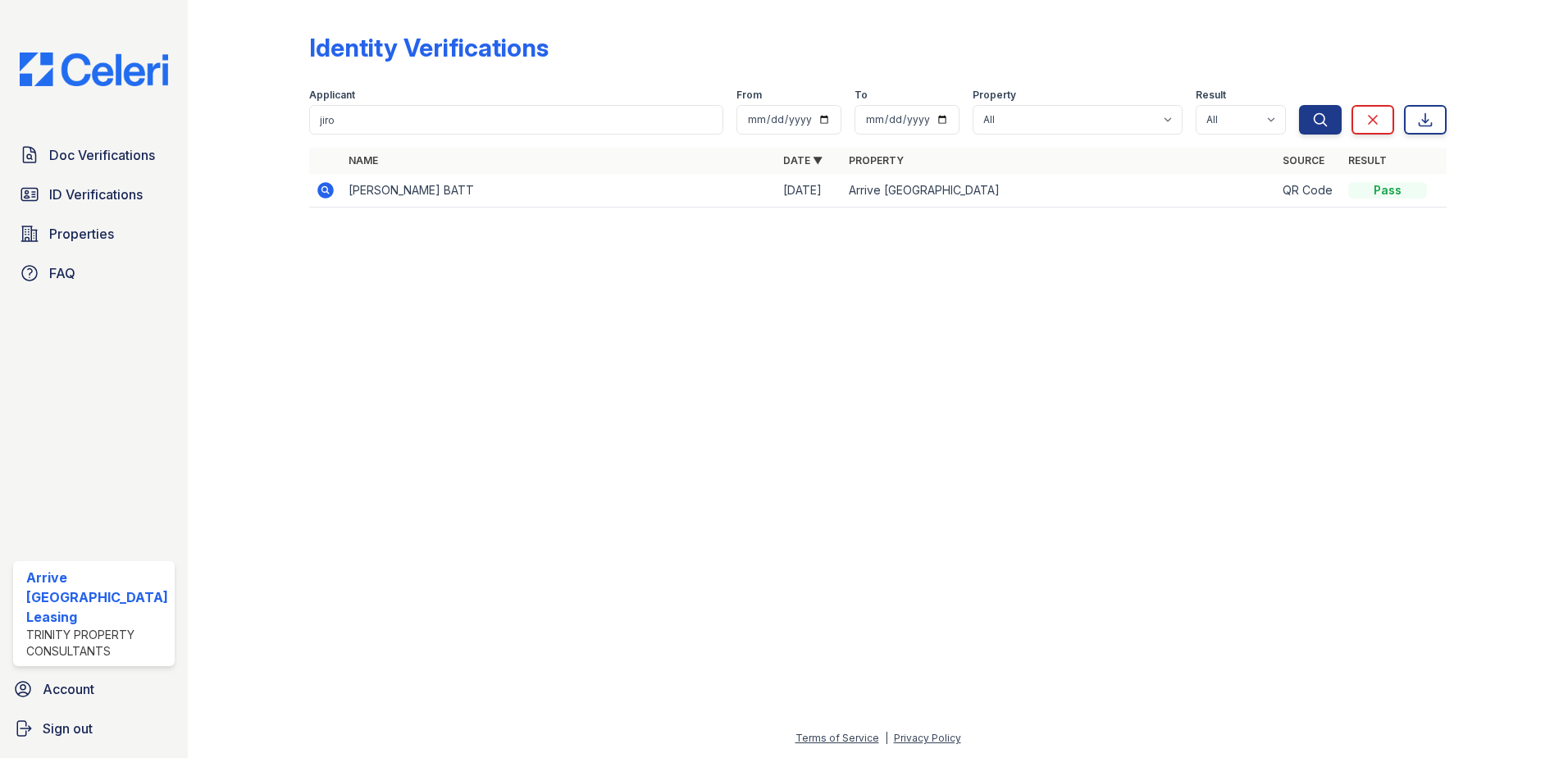
click at [327, 190] on icon at bounding box center [326, 190] width 17 height 17
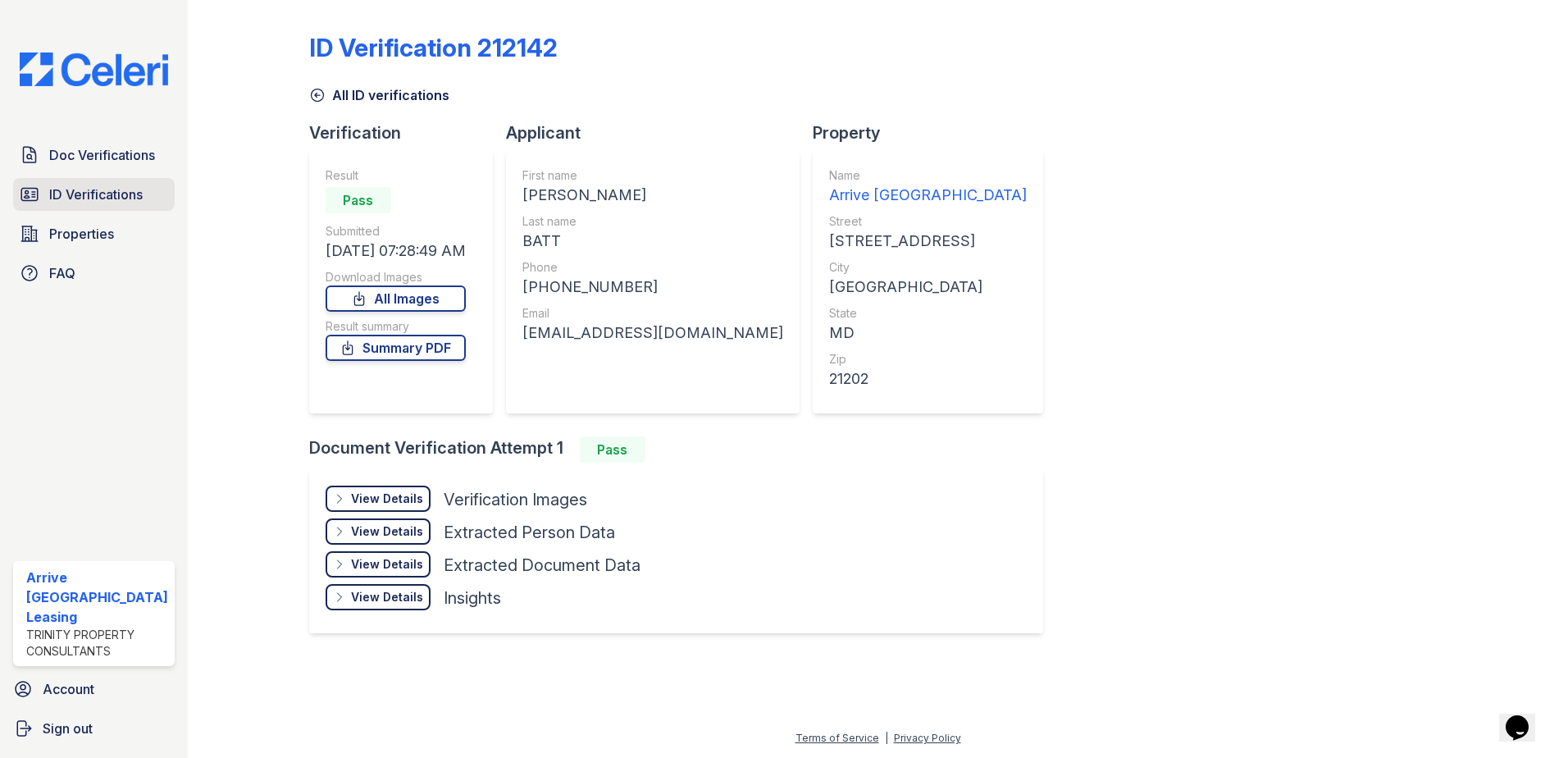
click at [47, 186] on link "ID Verifications" at bounding box center [93, 194] width 161 height 33
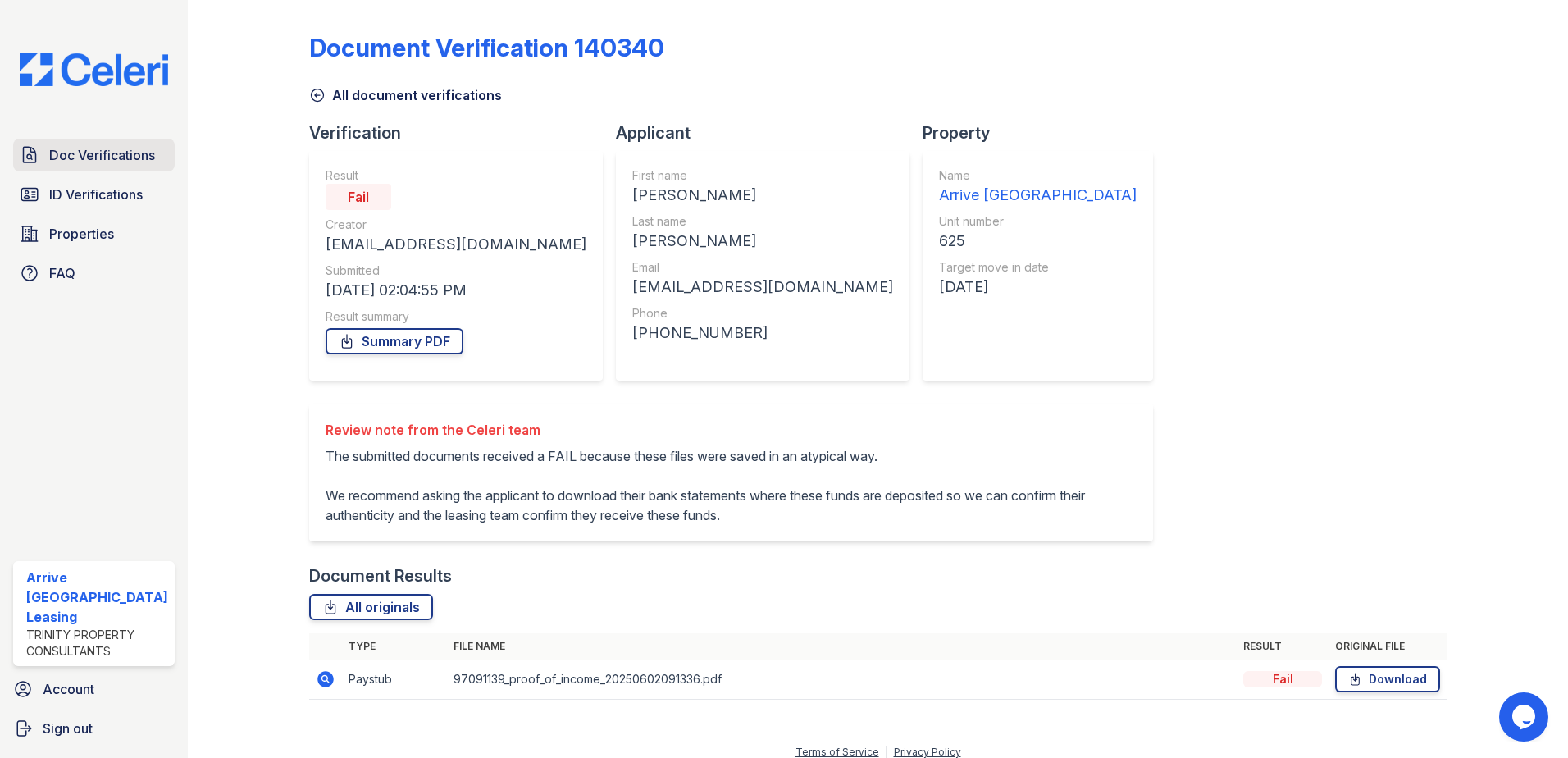
click at [162, 157] on link "Doc Verifications" at bounding box center [93, 155] width 161 height 33
drag, startPoint x: 157, startPoint y: 157, endPoint x: 390, endPoint y: 155, distance: 233.0
click at [156, 157] on link "Doc Verifications" at bounding box center [93, 155] width 161 height 33
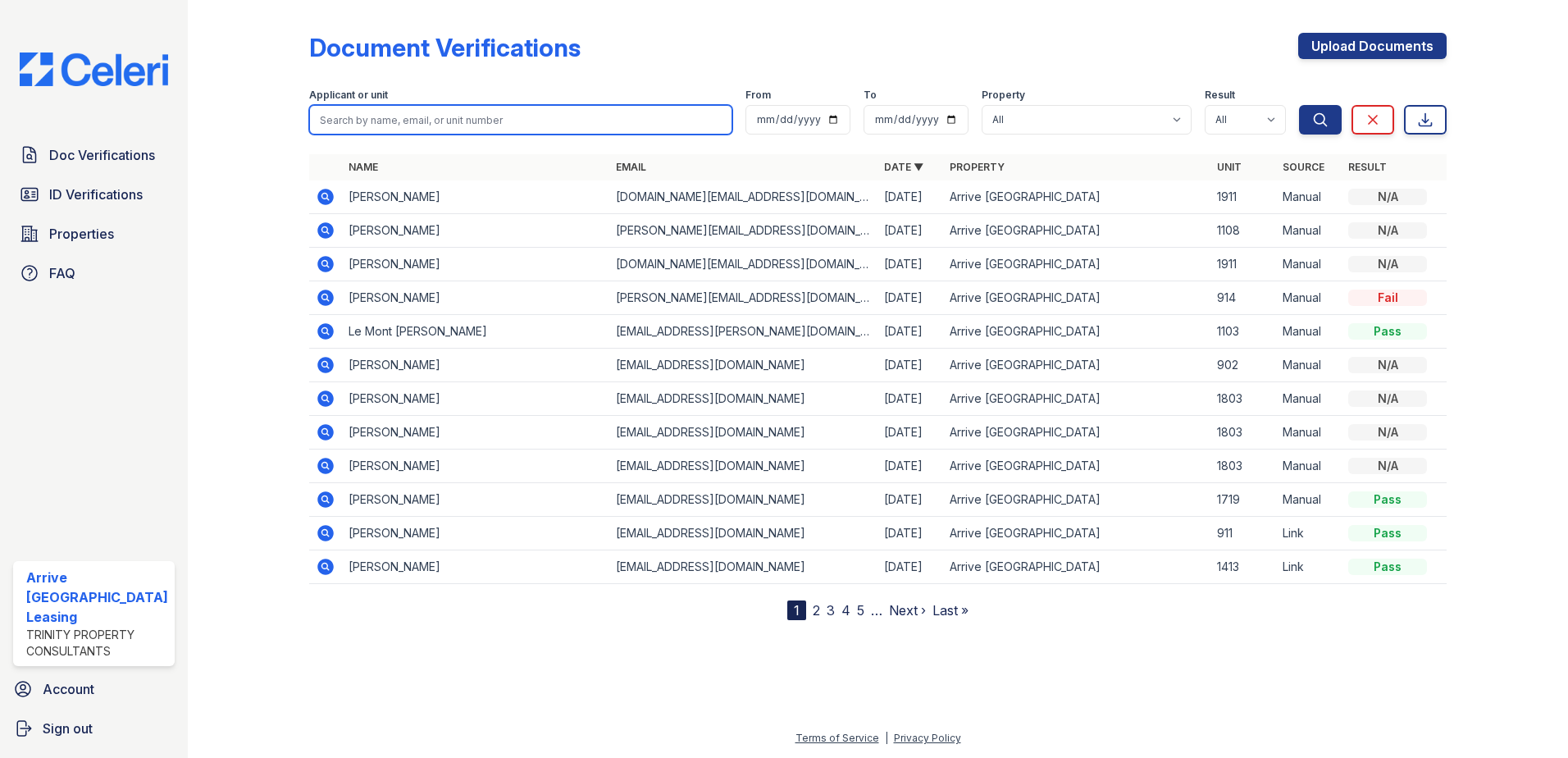
click at [467, 126] on input "search" at bounding box center [521, 120] width 424 height 30
click at [325, 193] on icon at bounding box center [326, 197] width 20 height 20
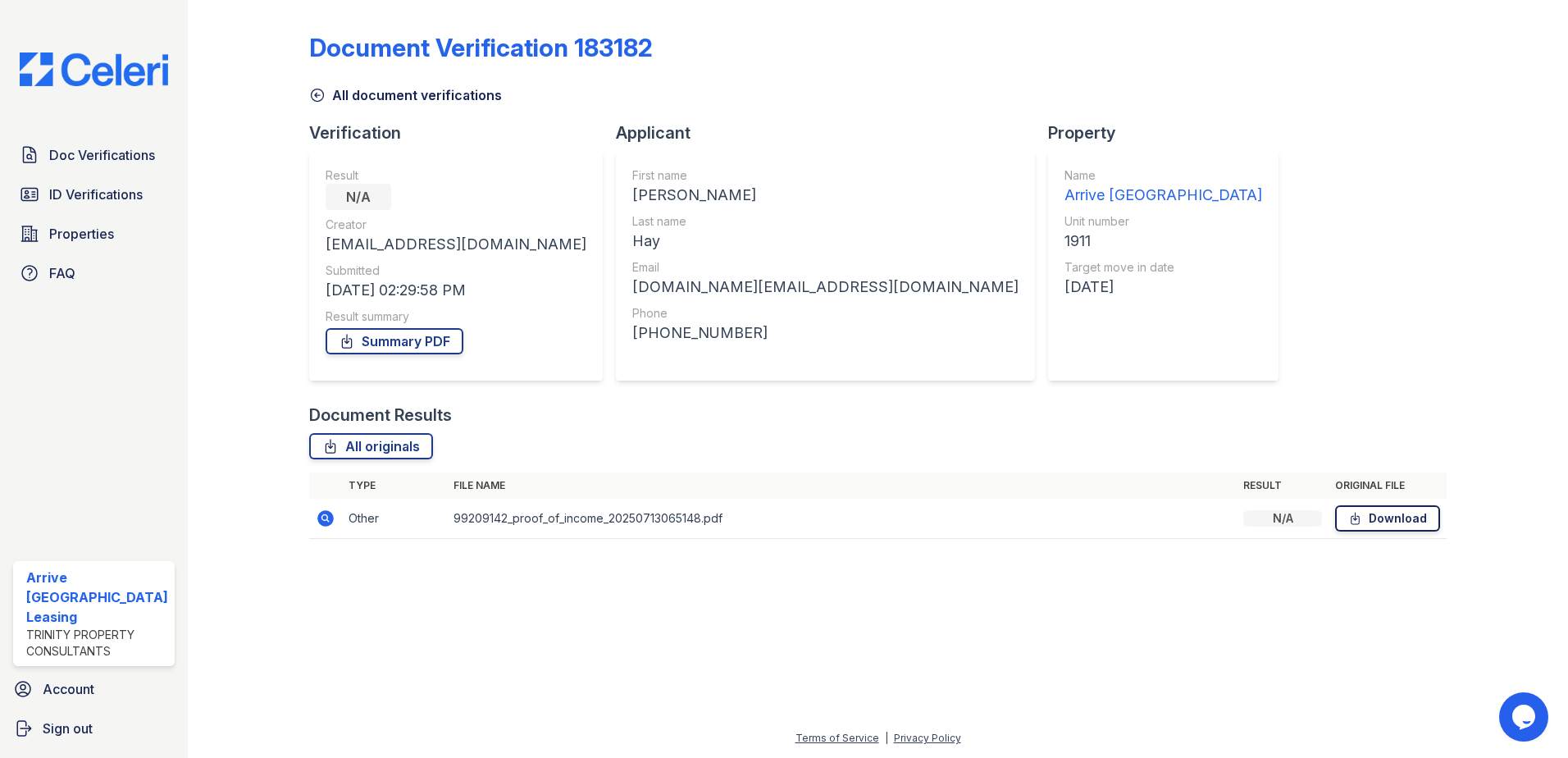
click at [1394, 508] on link "Download" at bounding box center [1387, 518] width 105 height 26
click at [1390, 512] on link "Download" at bounding box center [1387, 518] width 105 height 26
click at [132, 160] on span "Doc Verifications" at bounding box center [102, 155] width 106 height 20
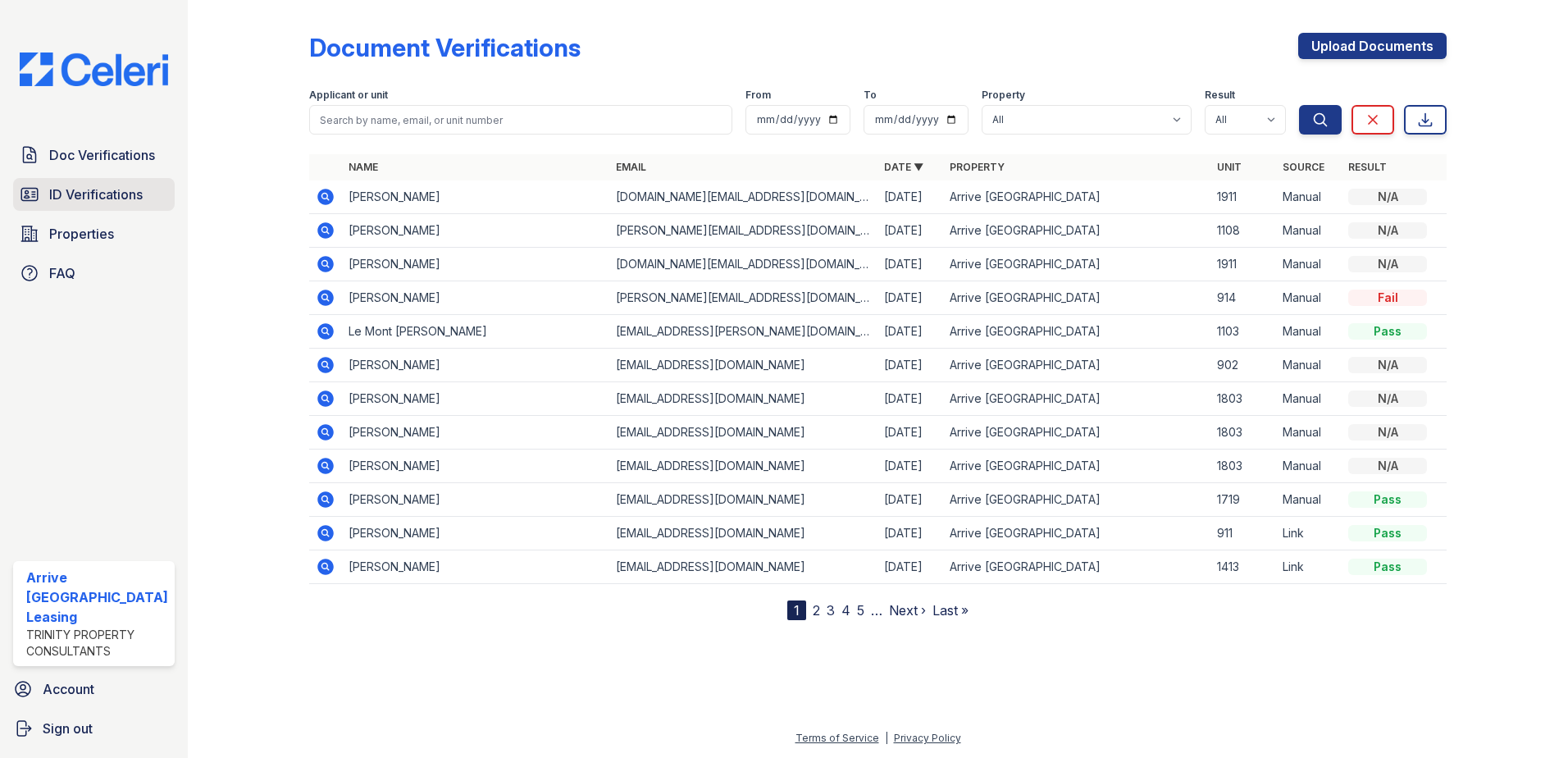
click at [116, 188] on span "ID Verifications" at bounding box center [96, 194] width 93 height 20
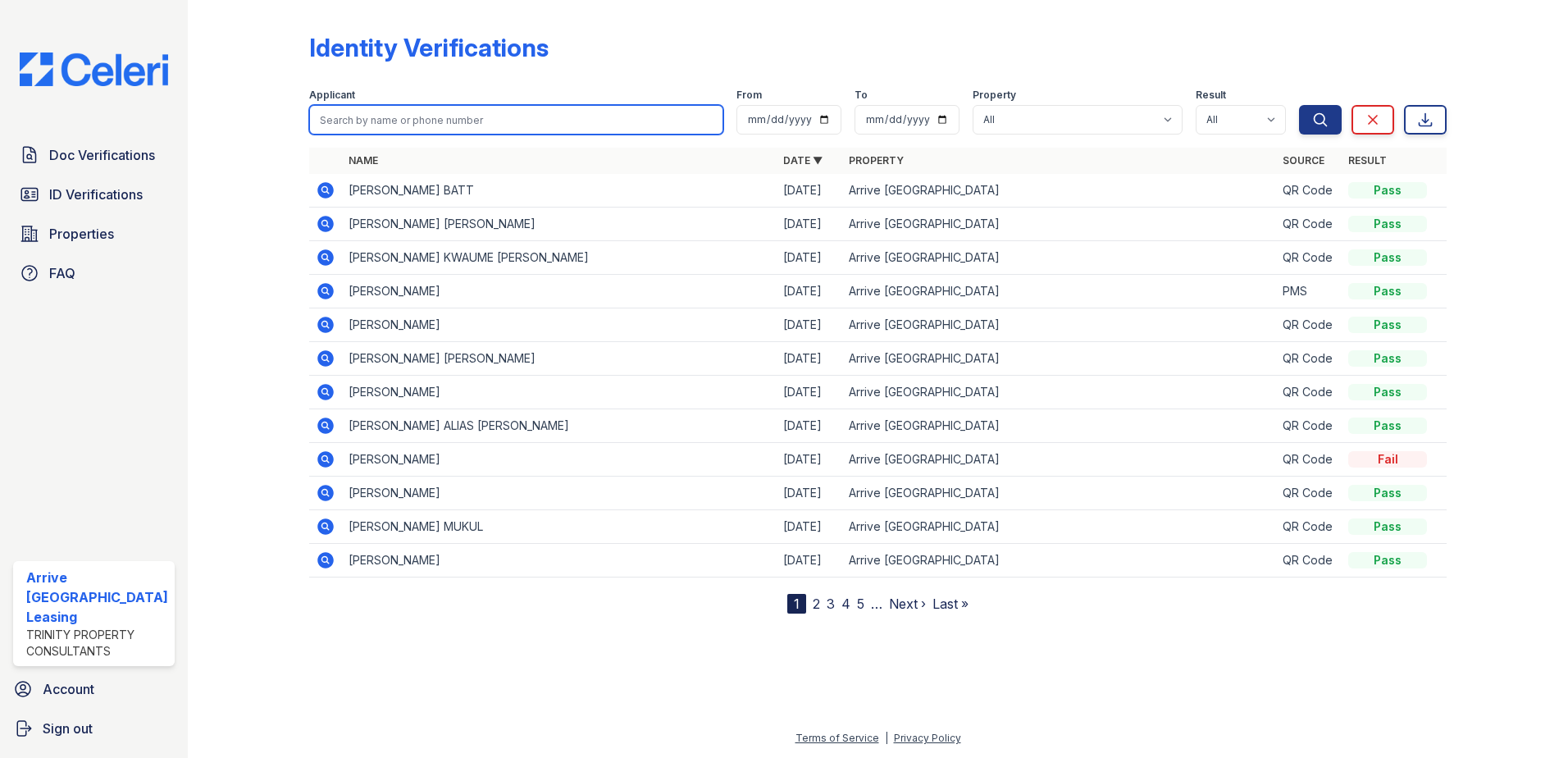
click at [434, 126] on input "search" at bounding box center [517, 120] width 415 height 30
type input ","
type input "manreet hAY"
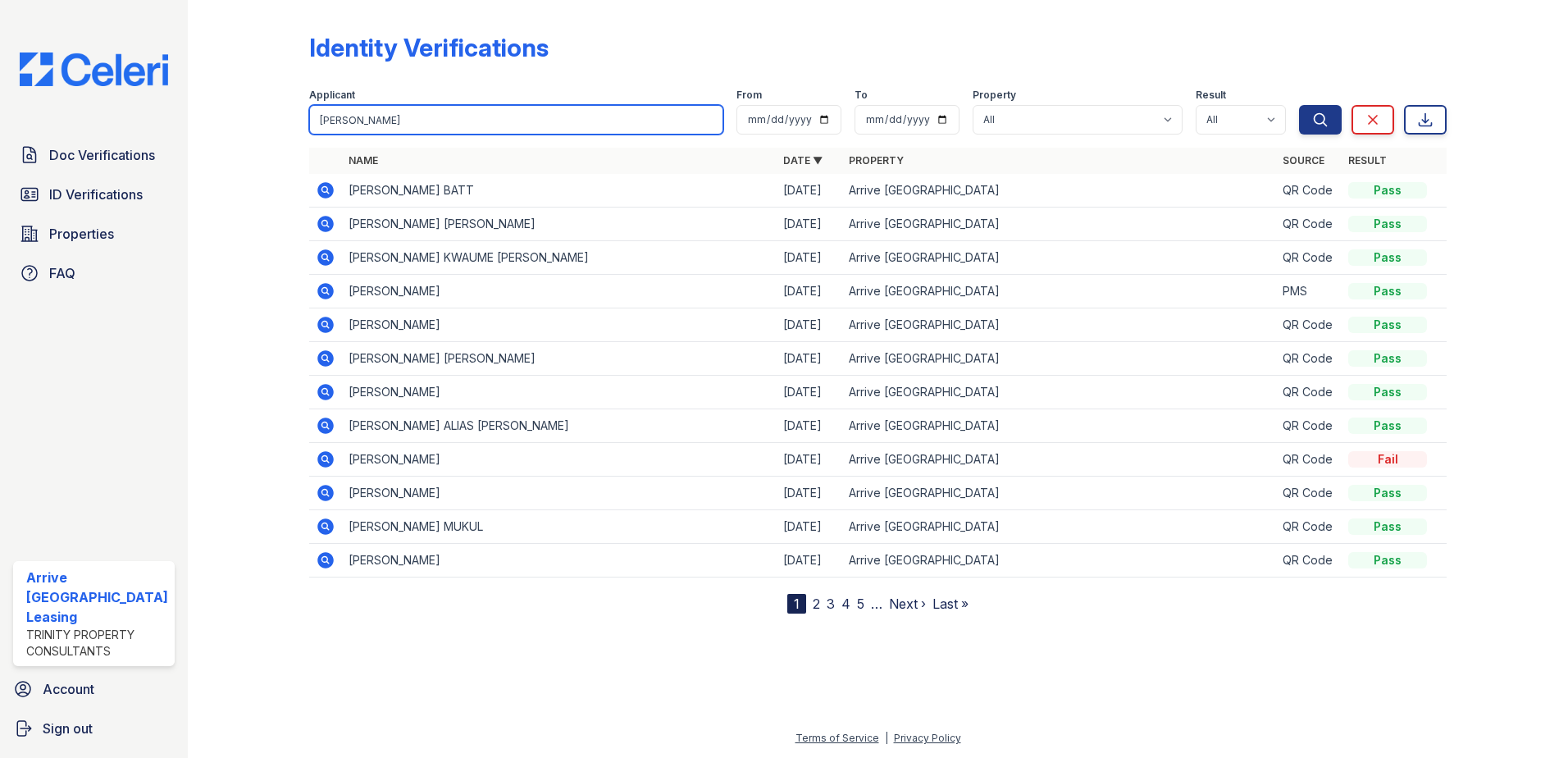
click at [1299, 105] on button "Search" at bounding box center [1321, 120] width 43 height 30
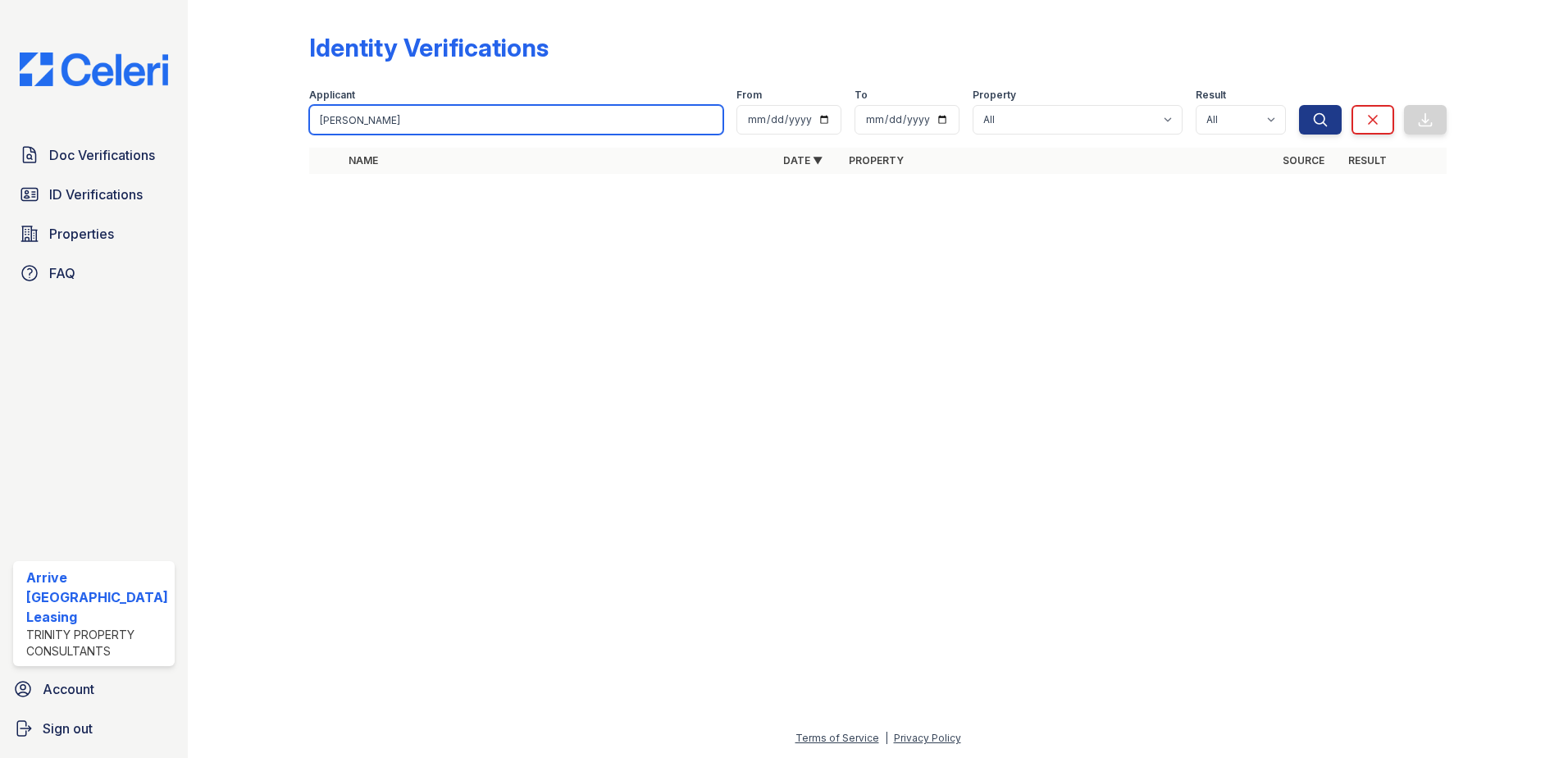
type input "manreet"
click at [1299, 105] on button "Search" at bounding box center [1321, 120] width 43 height 30
type input "manree"
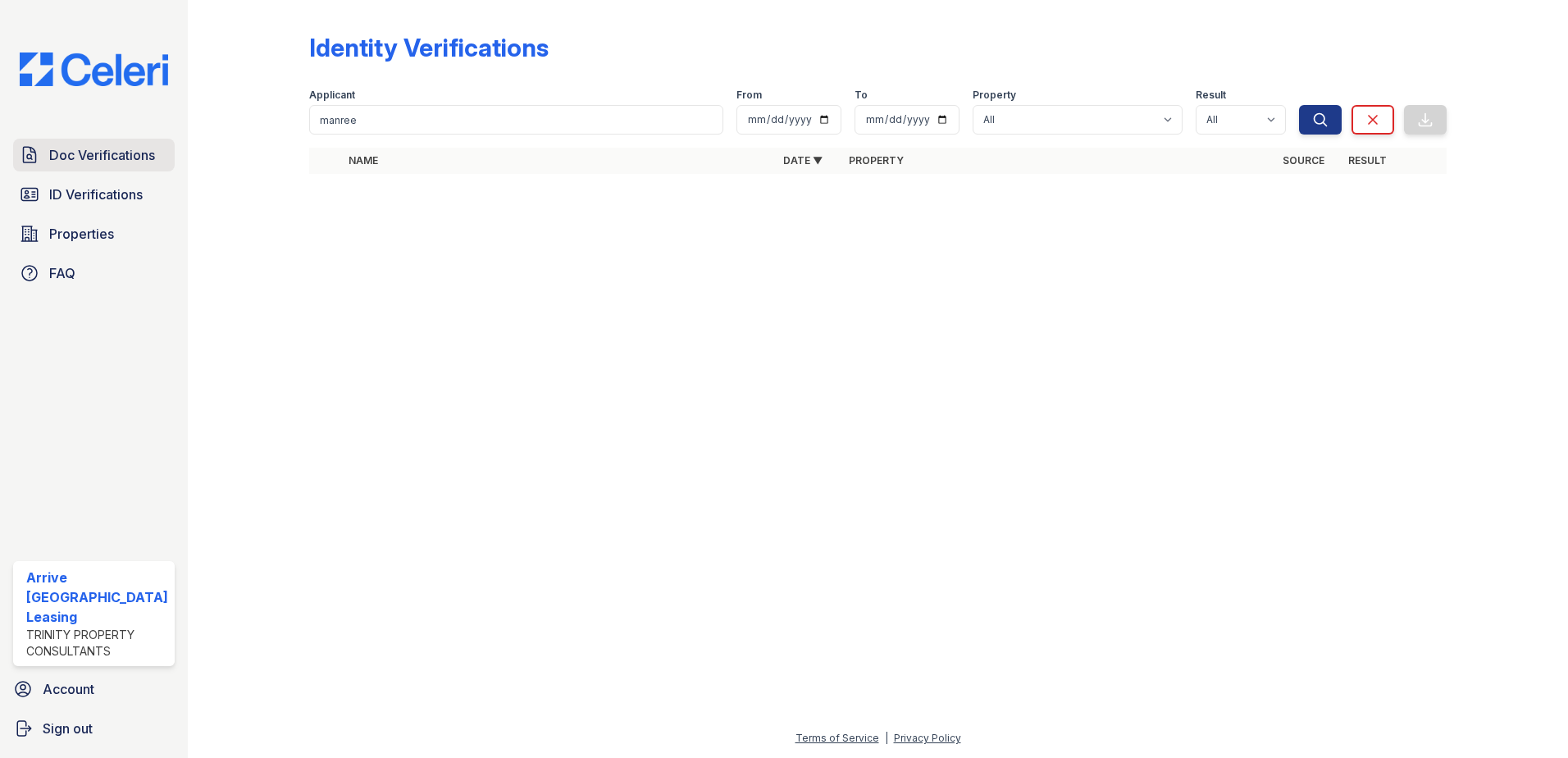
click at [141, 159] on span "Doc Verifications" at bounding box center [102, 155] width 106 height 20
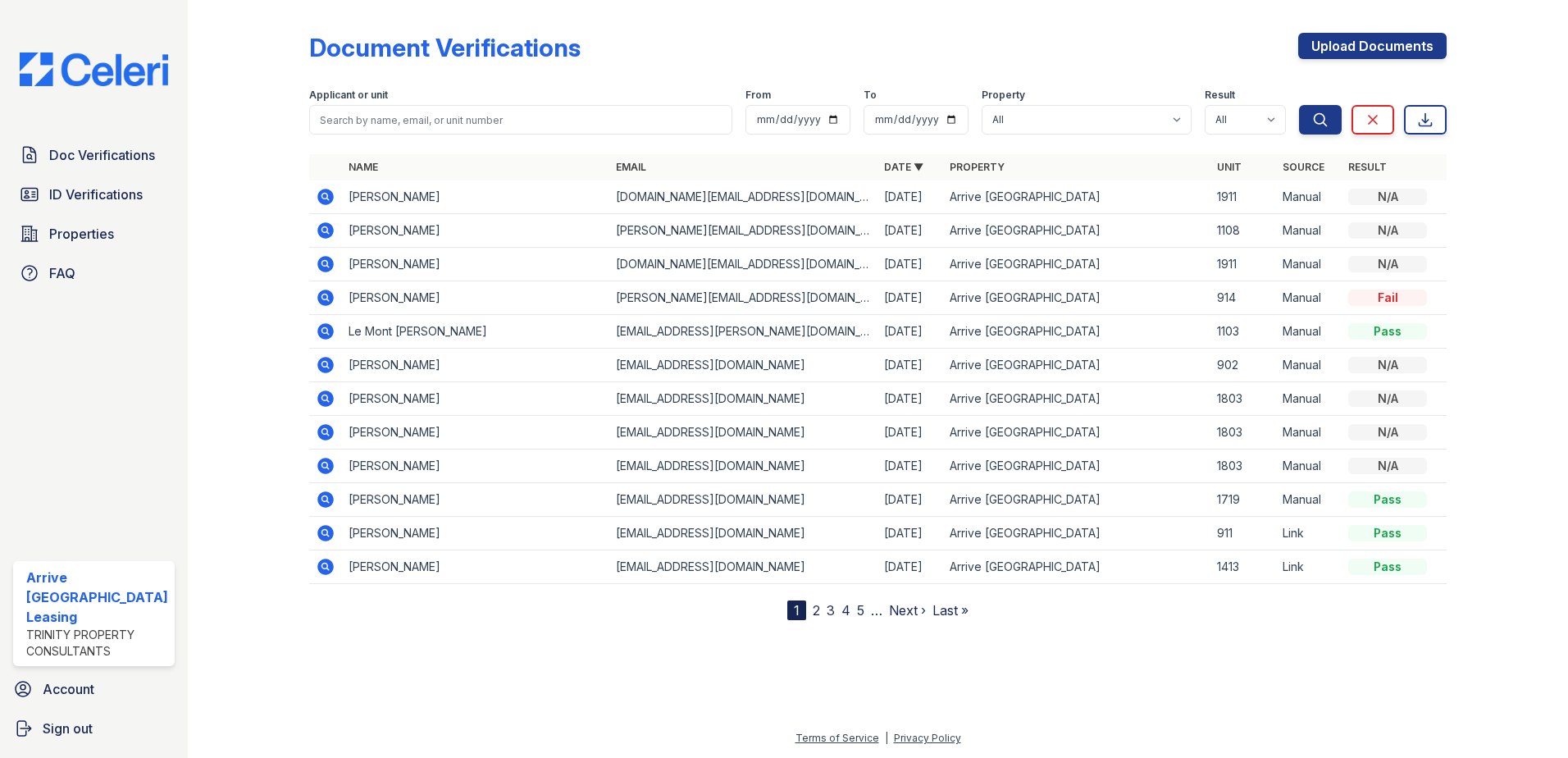
click at [483, 136] on form "Applicant or unit From To Property All Arrive Inner Harbor Result All Pass Caut…" at bounding box center [878, 107] width 1138 height 65
click at [484, 133] on input "search" at bounding box center [521, 120] width 424 height 30
type input "manreet"
click at [1299, 105] on button "Search" at bounding box center [1321, 120] width 43 height 30
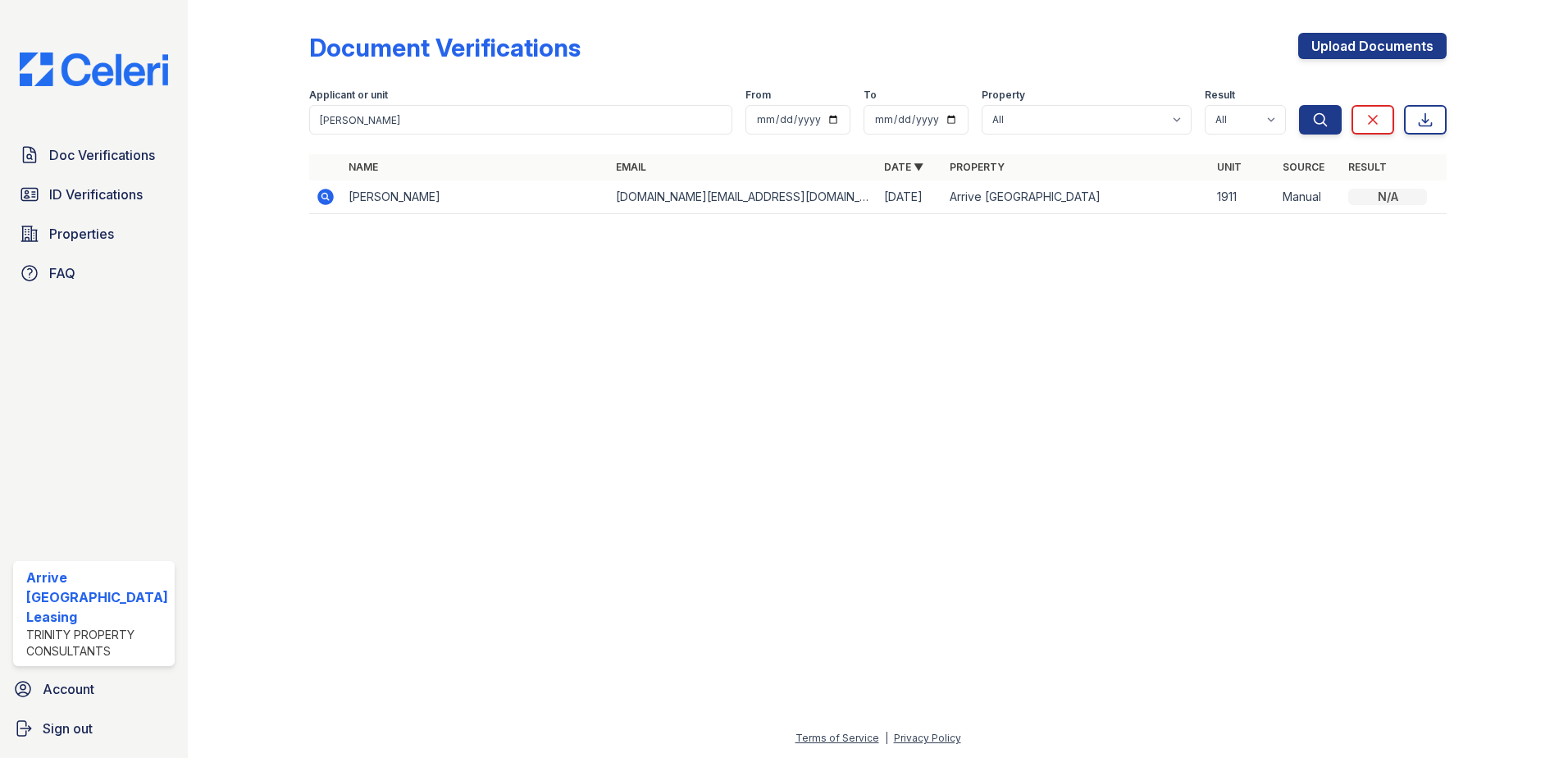
click at [327, 198] on icon at bounding box center [326, 197] width 20 height 20
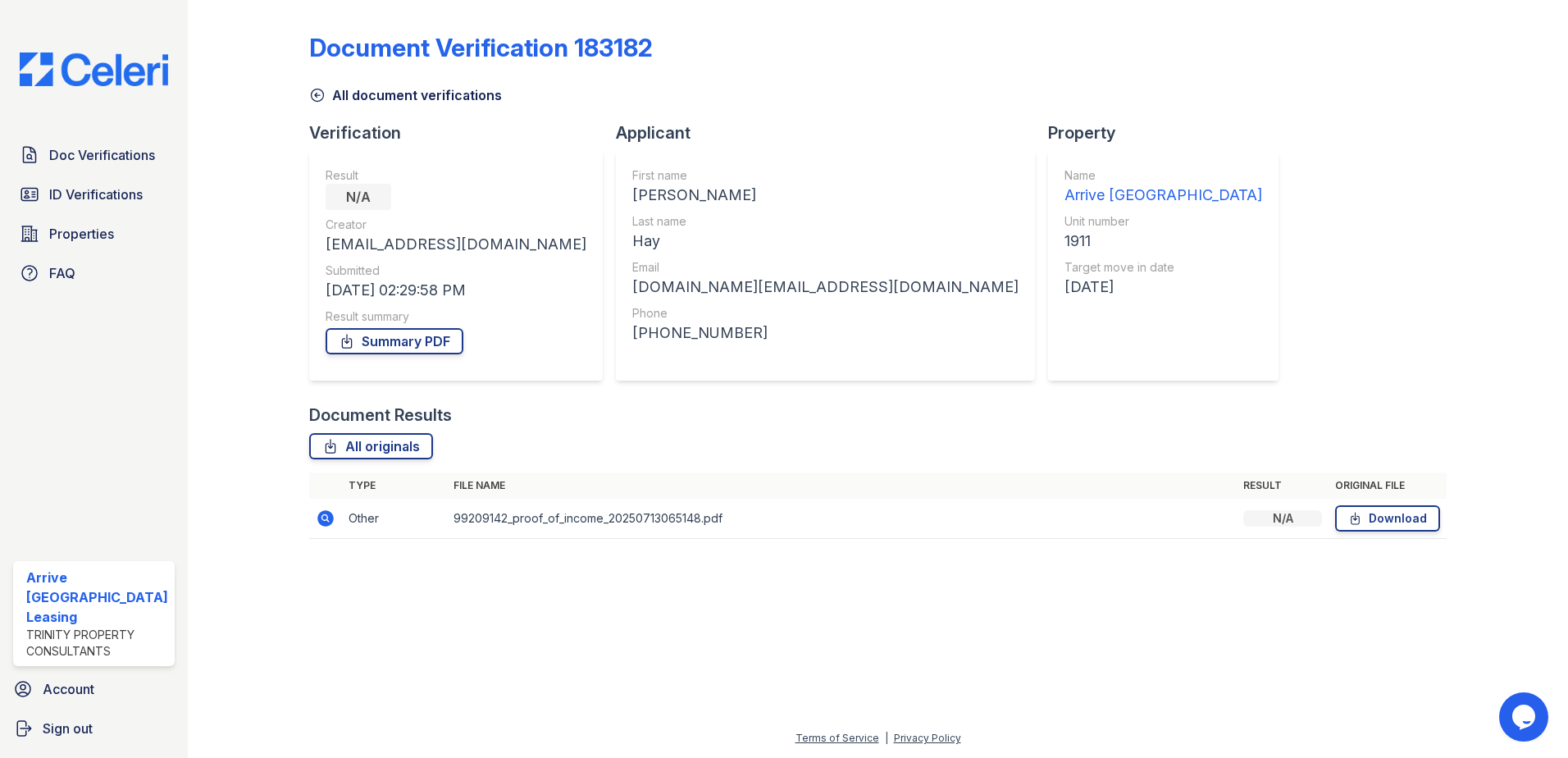
click at [325, 523] on icon at bounding box center [326, 518] width 17 height 17
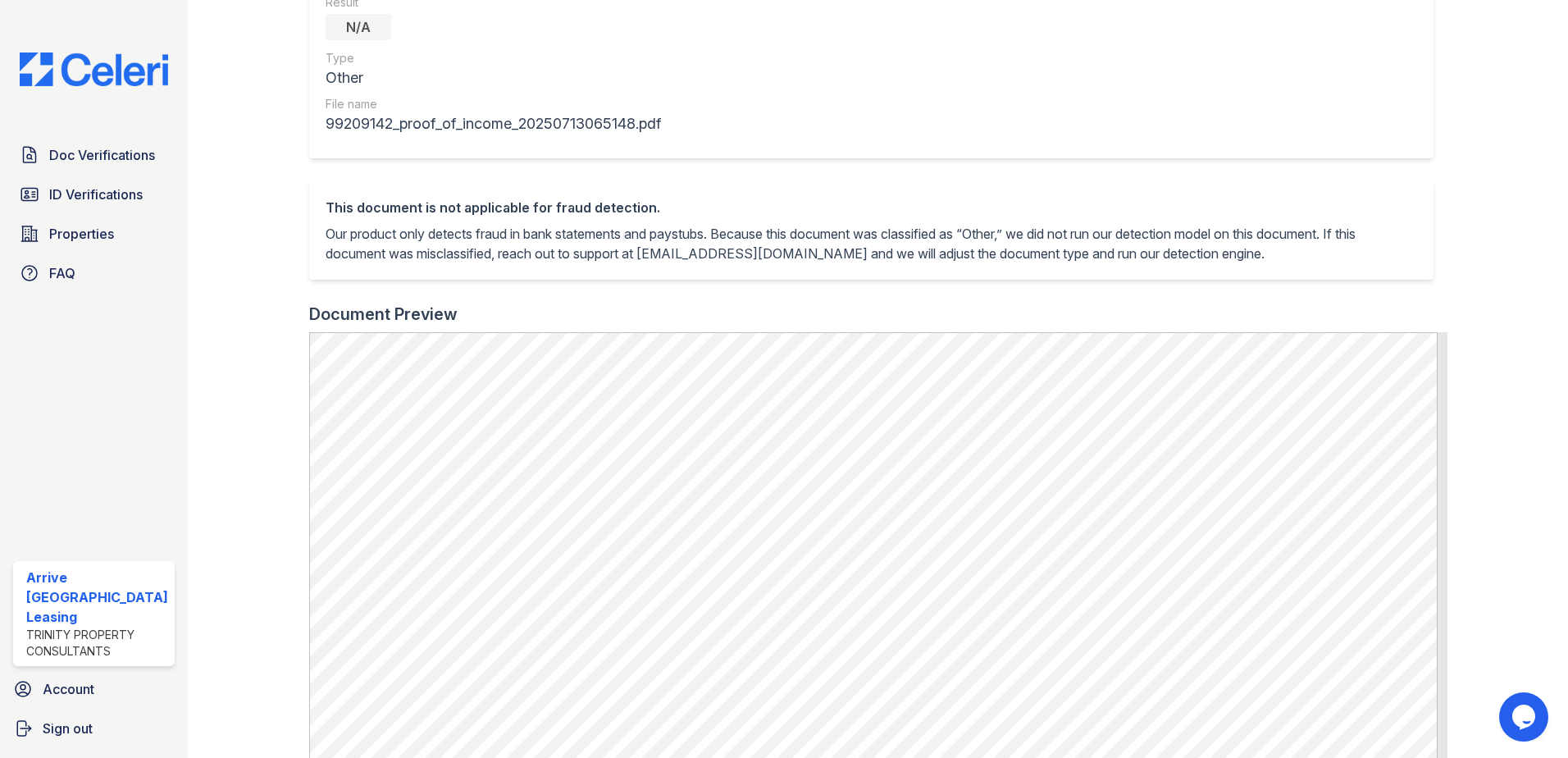
scroll to position [328, 0]
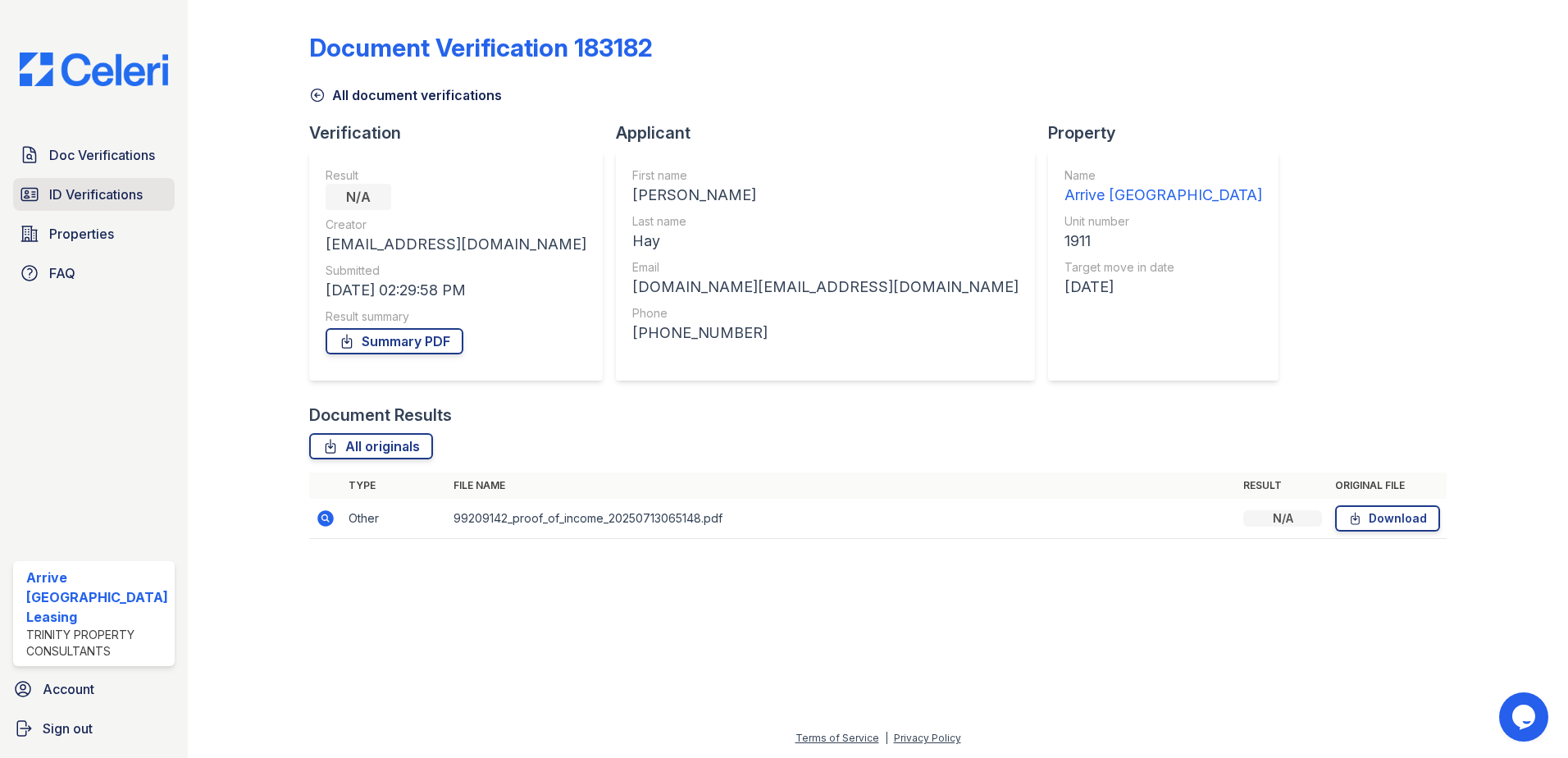
click at [93, 196] on span "ID Verifications" at bounding box center [96, 194] width 93 height 20
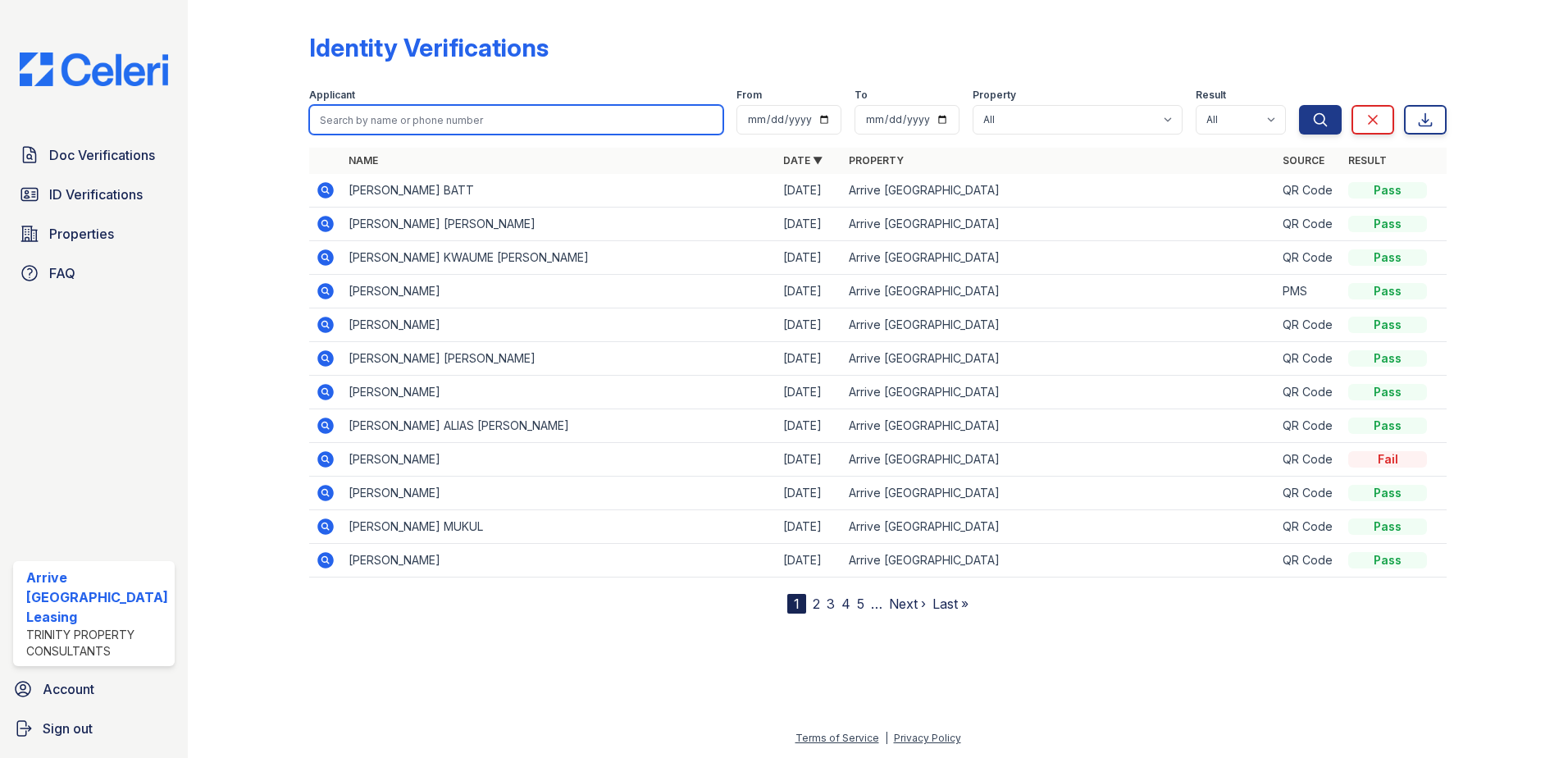
drag, startPoint x: 422, startPoint y: 107, endPoint x: 422, endPoint y: 116, distance: 9.0
click at [422, 107] on input "search" at bounding box center [517, 120] width 415 height 30
type input "hay"
click at [1299, 105] on button "Search" at bounding box center [1321, 120] width 43 height 30
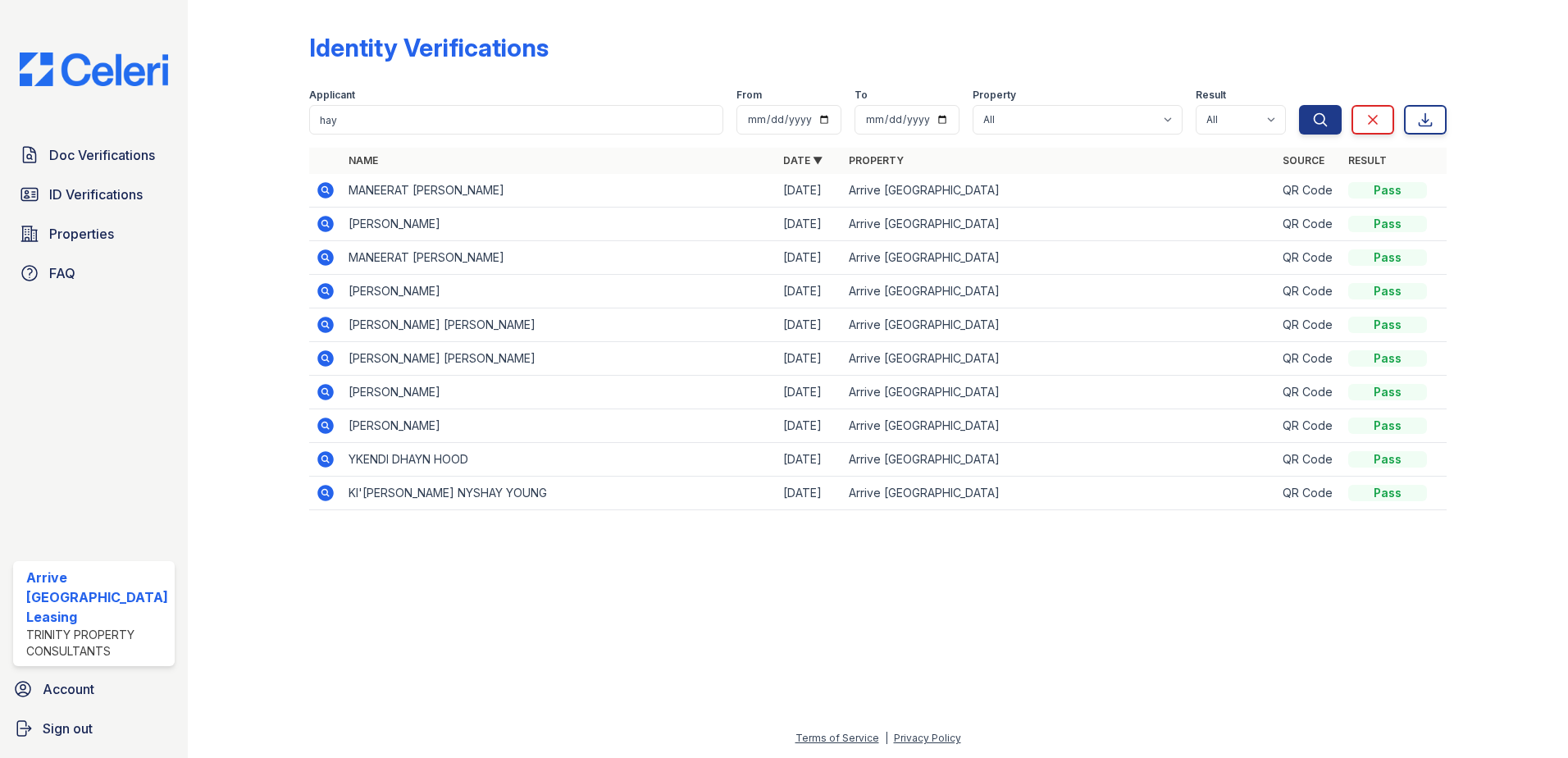
click at [319, 182] on icon at bounding box center [326, 190] width 20 height 20
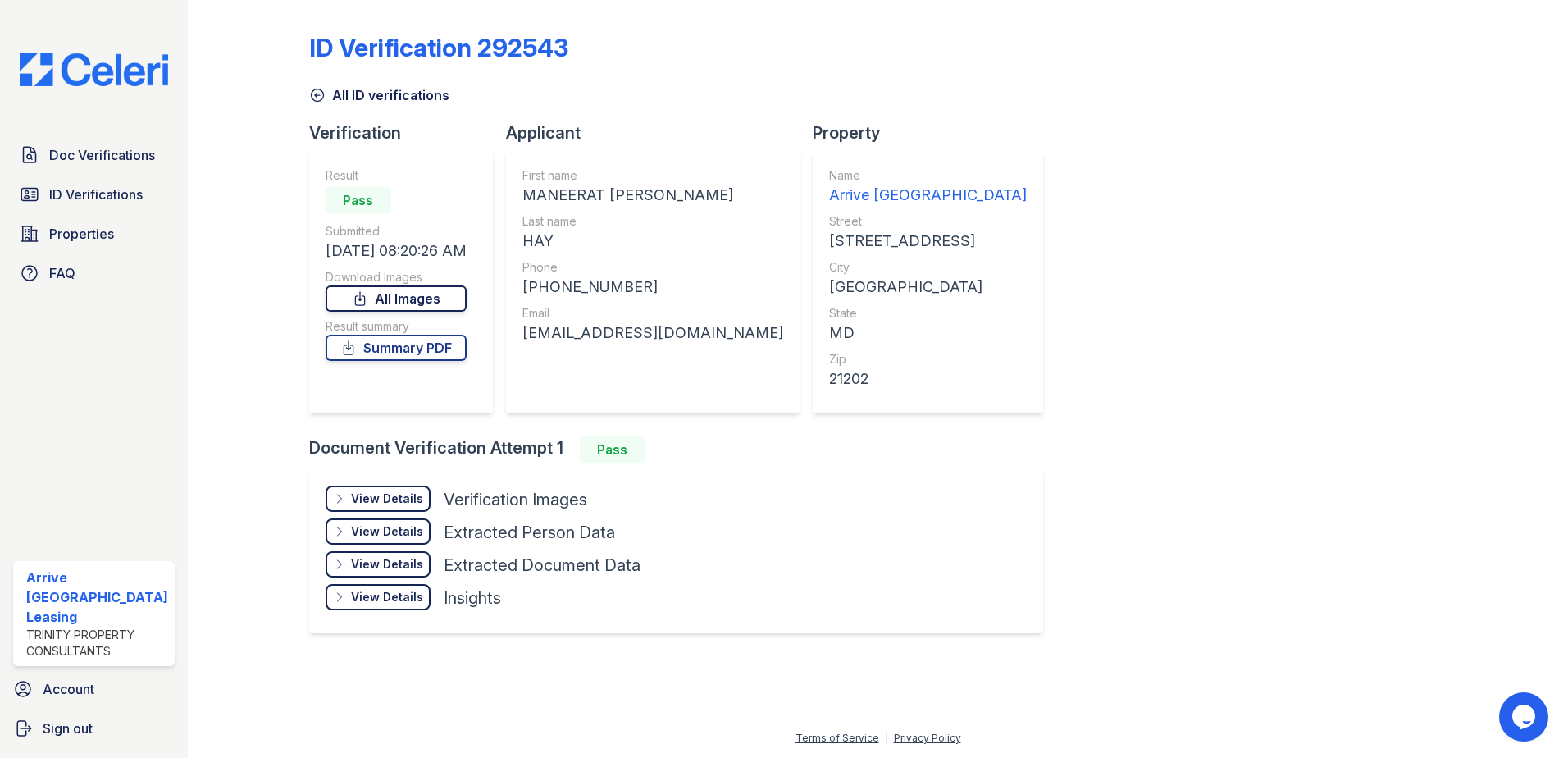
drag, startPoint x: 446, startPoint y: 348, endPoint x: 424, endPoint y: 295, distance: 57.4
click at [446, 347] on link "Summary PDF" at bounding box center [396, 348] width 141 height 26
click at [425, 292] on link "All Images" at bounding box center [396, 298] width 141 height 26
